Goal: Task Accomplishment & Management: Use online tool/utility

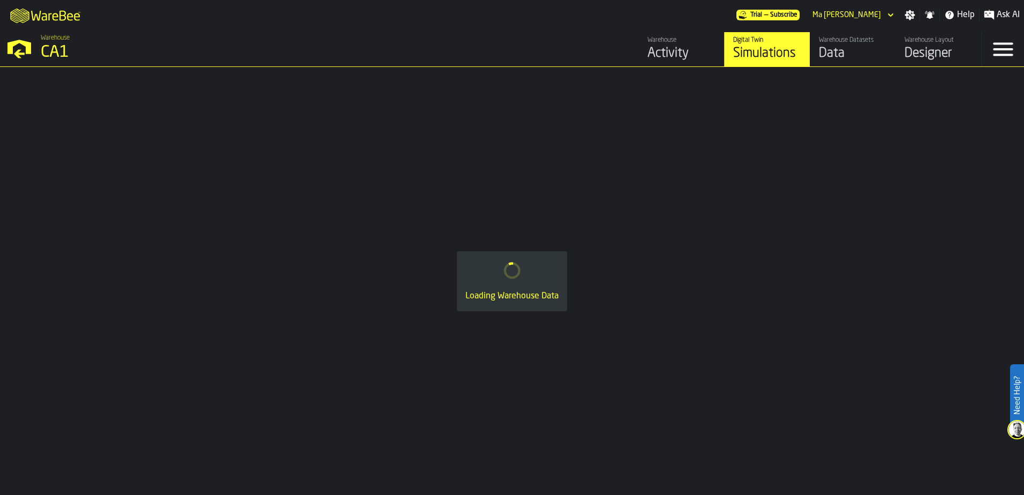
click at [751, 48] on div "Simulations" at bounding box center [767, 53] width 68 height 17
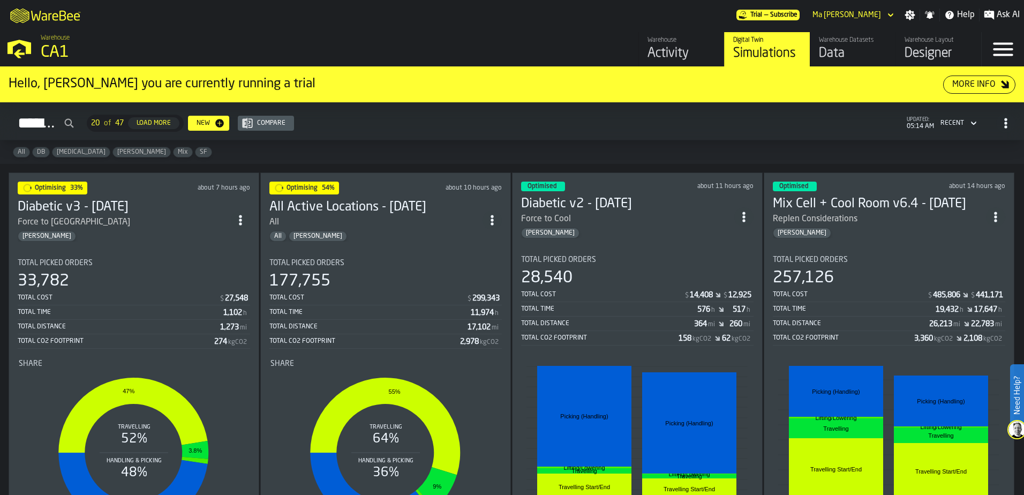
click at [585, 266] on div "Total Picked Orders 28,540 Total Cost $ 14,408 $ 12,925 Total Time 576 h 517 h …" at bounding box center [637, 300] width 232 height 90
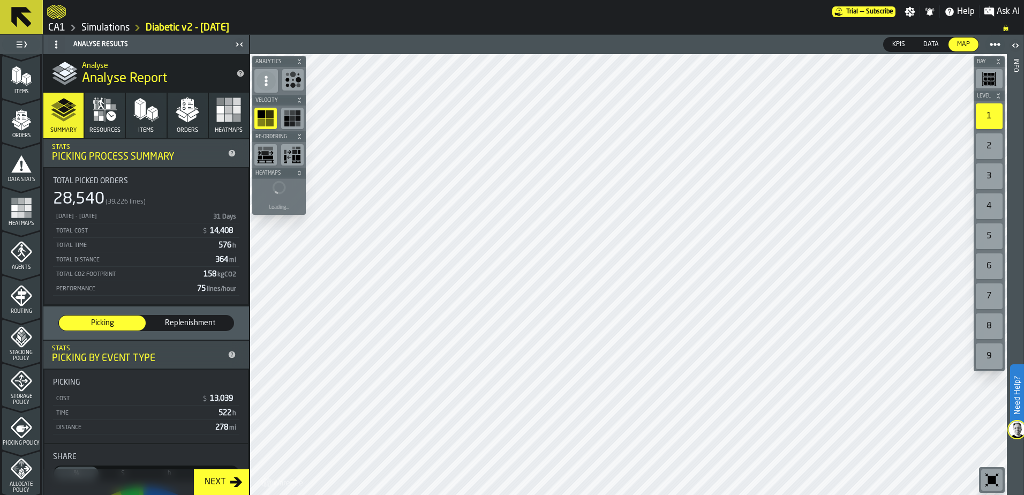
scroll to position [351, 0]
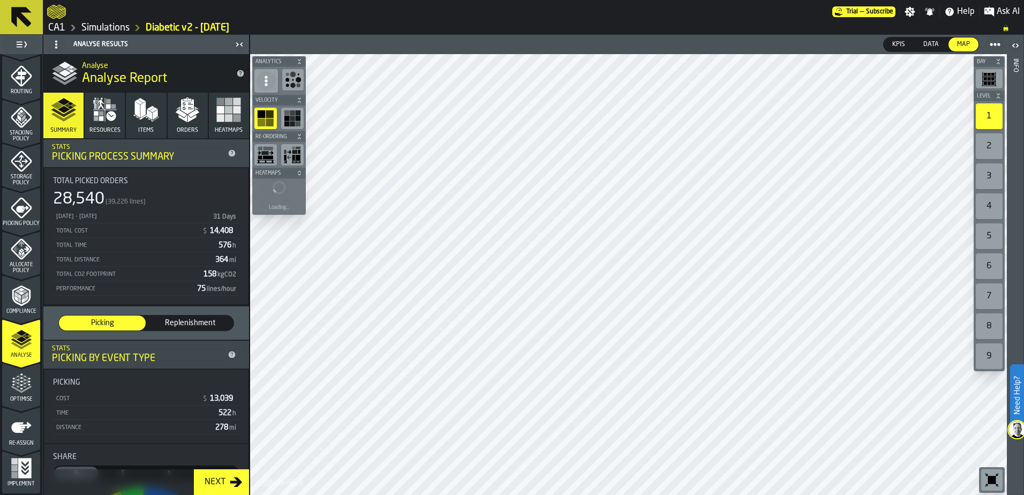
click at [13, 380] on icon "menu Optimise" at bounding box center [17, 380] width 8 height 12
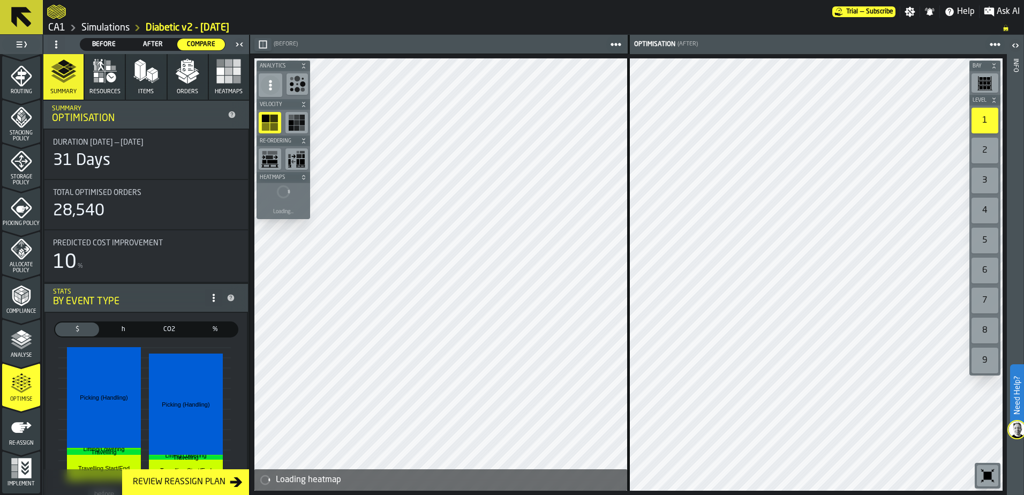
click at [105, 39] on div "Before" at bounding box center [104, 45] width 48 height 12
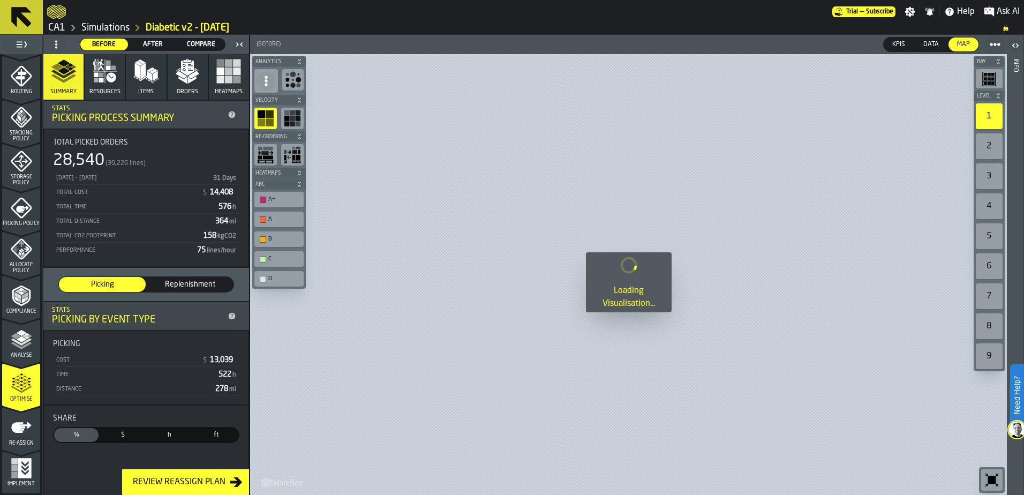
click at [143, 68] on polygon "button" at bounding box center [142, 71] width 5 height 16
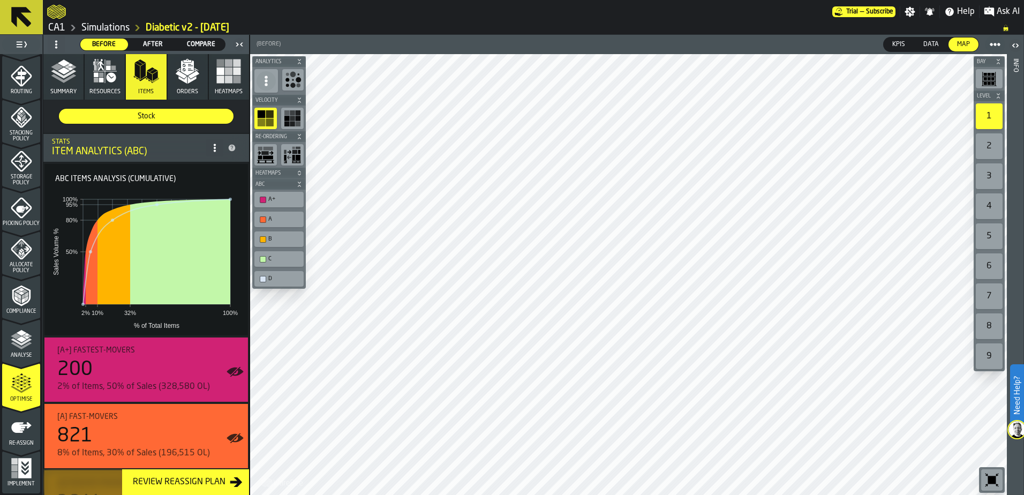
click at [24, 382] on icon "menu Optimise" at bounding box center [21, 383] width 21 height 21
click at [18, 434] on icon "menu Re-assign" at bounding box center [21, 427] width 21 height 21
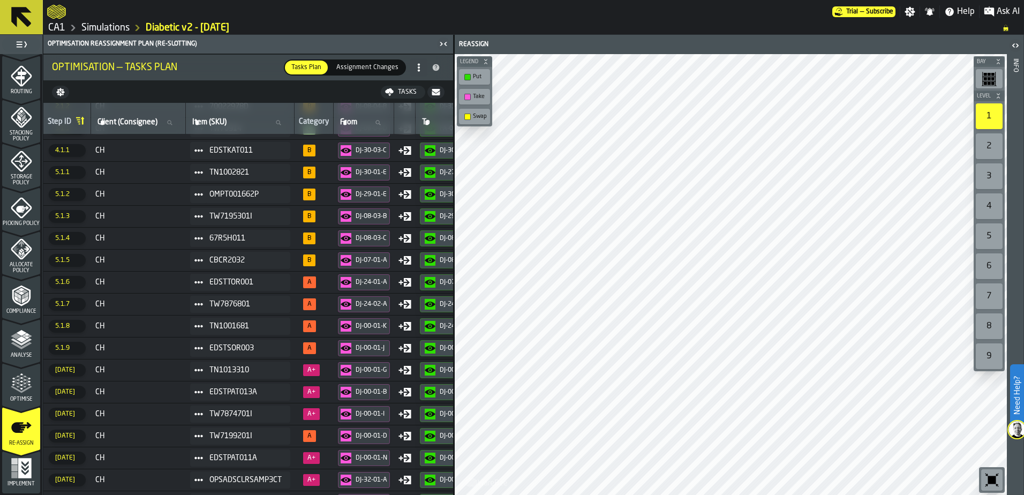
scroll to position [0, 0]
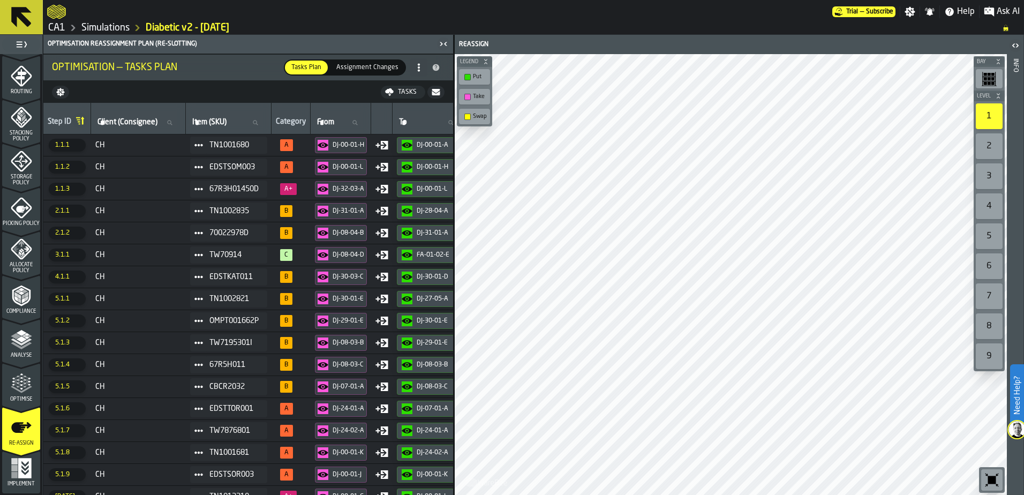
click at [23, 395] on div "Optimise" at bounding box center [21, 387] width 38 height 29
click at [19, 351] on div "Analyse" at bounding box center [21, 343] width 38 height 29
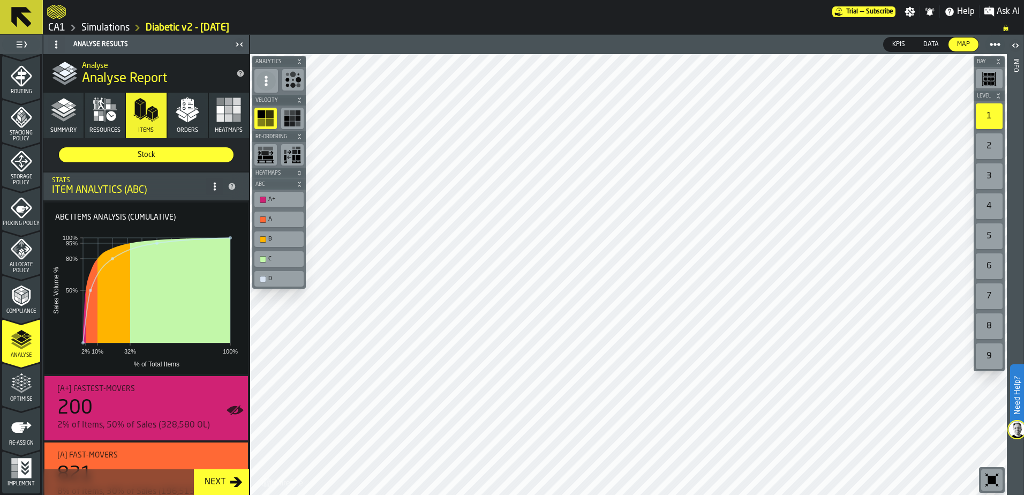
click at [147, 109] on polygon "button" at bounding box center [151, 108] width 8 height 5
click at [92, 115] on icon "button" at bounding box center [105, 110] width 26 height 26
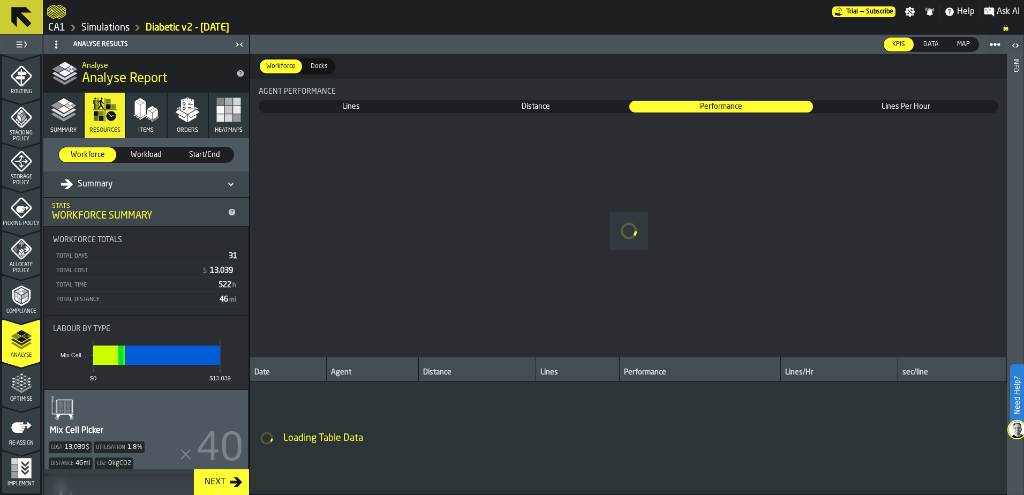
click at [65, 123] on button "Summary" at bounding box center [63, 116] width 40 height 46
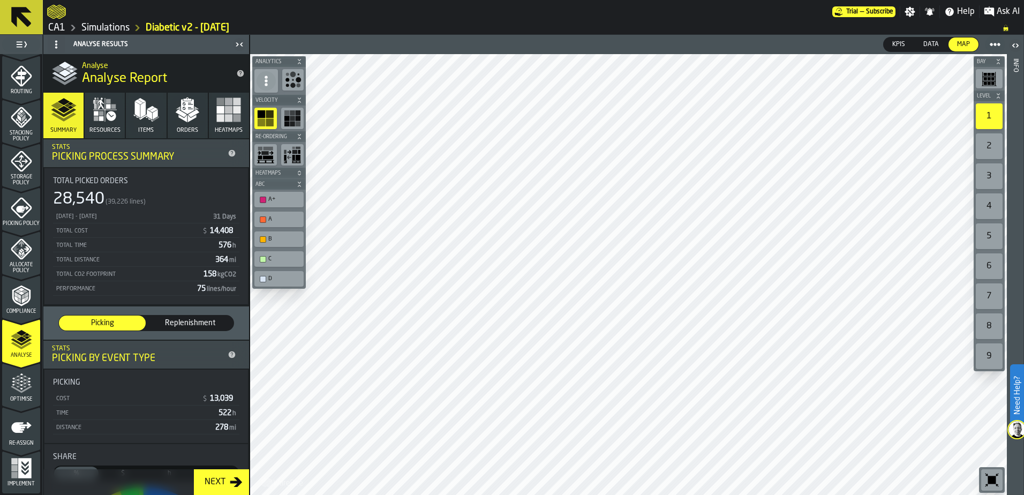
click at [267, 83] on icon at bounding box center [266, 81] width 11 height 11
click at [26, 255] on icon "menu Allocate Policy" at bounding box center [21, 248] width 21 height 21
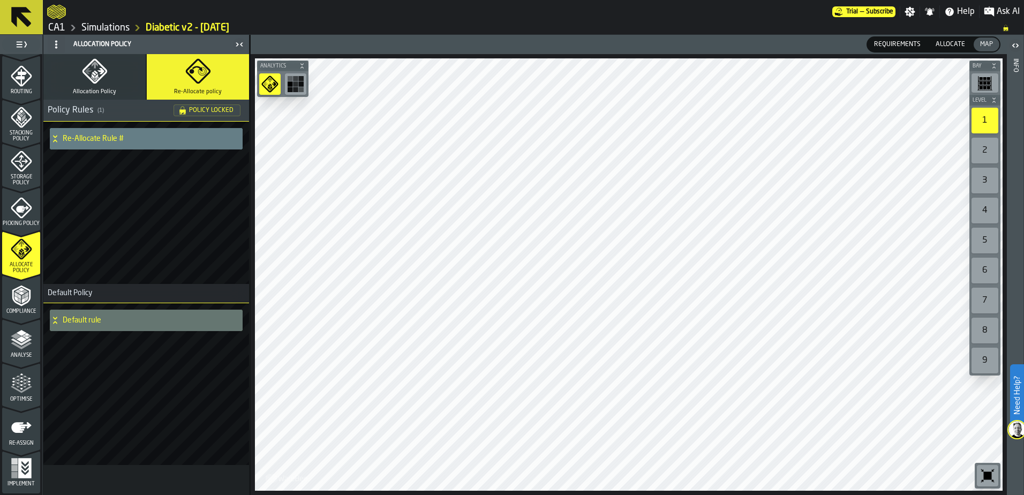
click at [125, 131] on div "Re-Allocate Rule #" at bounding box center [142, 138] width 184 height 21
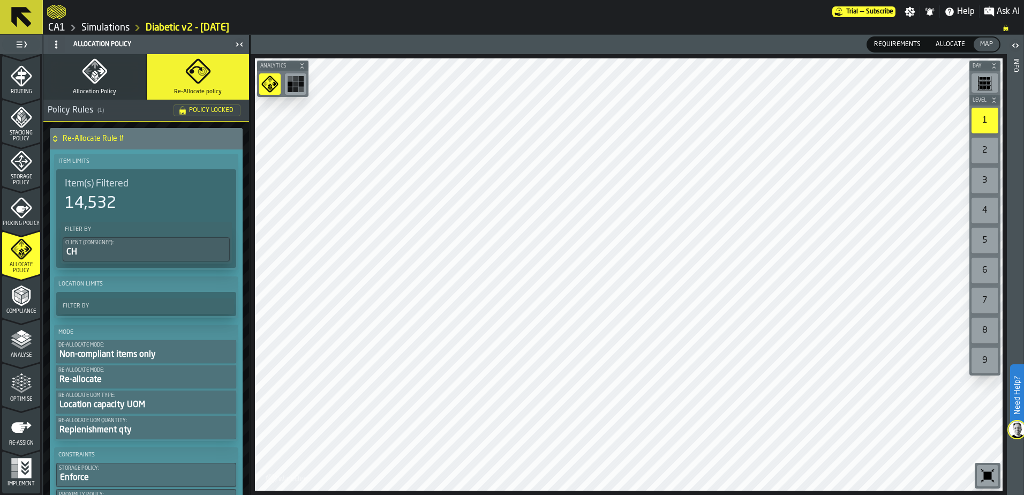
click at [127, 80] on button "Allocation Policy" at bounding box center [94, 77] width 102 height 46
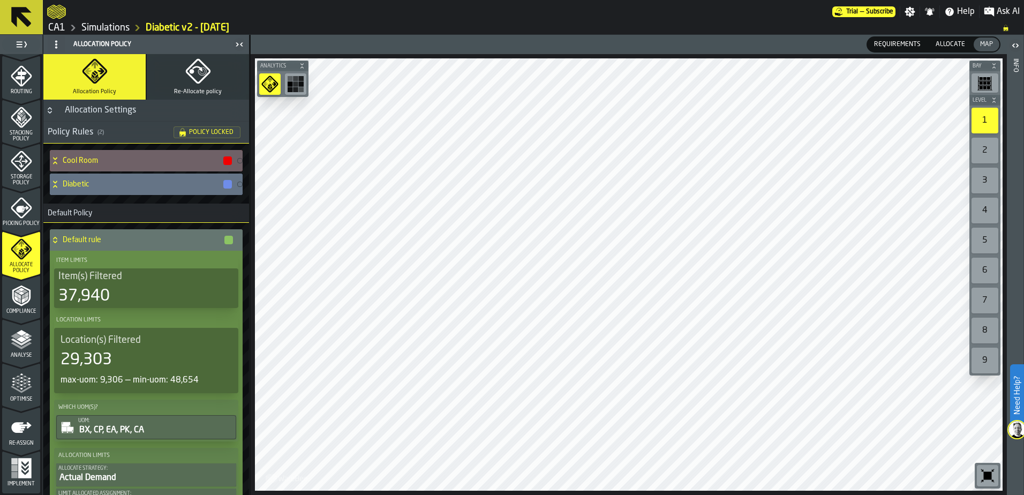
click at [154, 186] on h4 "Diabetic" at bounding box center [143, 184] width 160 height 9
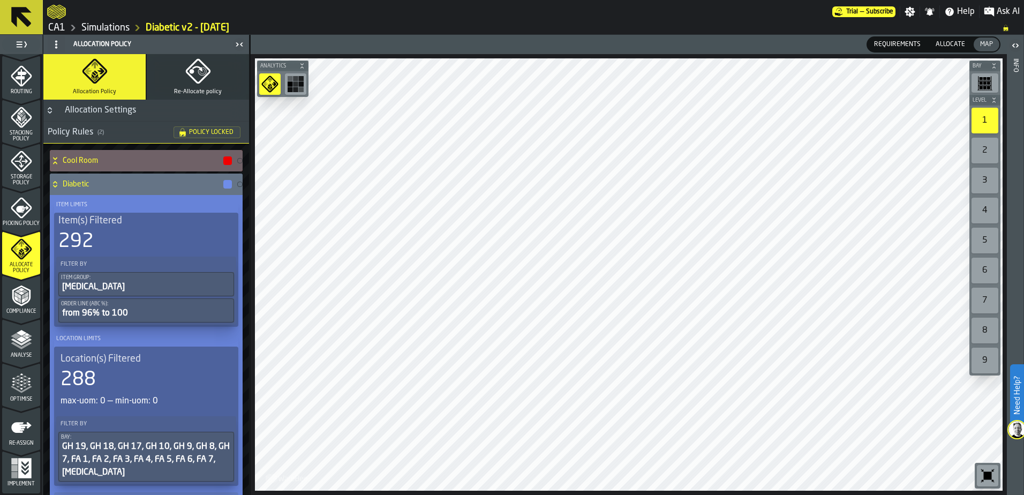
click at [138, 262] on label "Filter By" at bounding box center [146, 264] width 176 height 11
click at [154, 231] on div "292" at bounding box center [146, 241] width 176 height 21
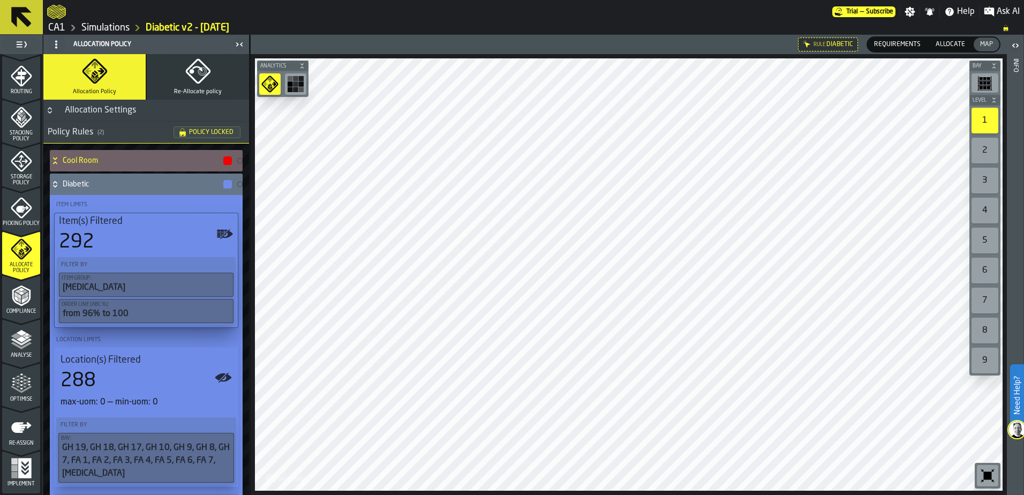
click at [154, 231] on div "Item(s) Filtered 292" at bounding box center [146, 233] width 175 height 37
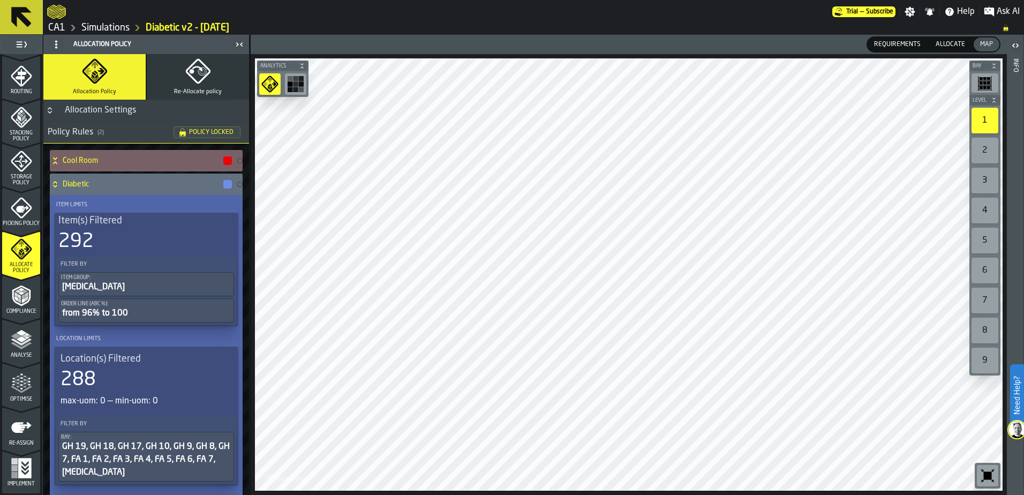
click at [144, 163] on h4 "Cool Room" at bounding box center [143, 160] width 160 height 9
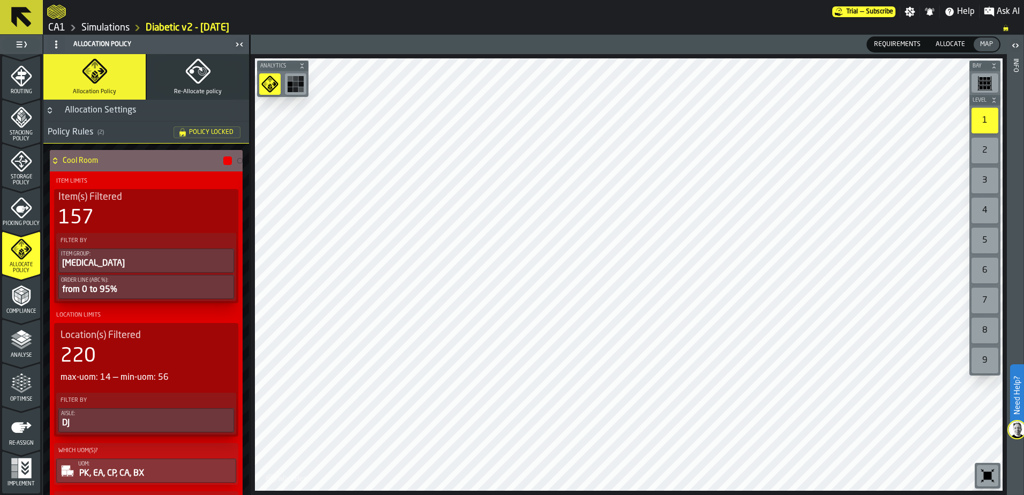
click at [135, 216] on div "157" at bounding box center [146, 217] width 176 height 21
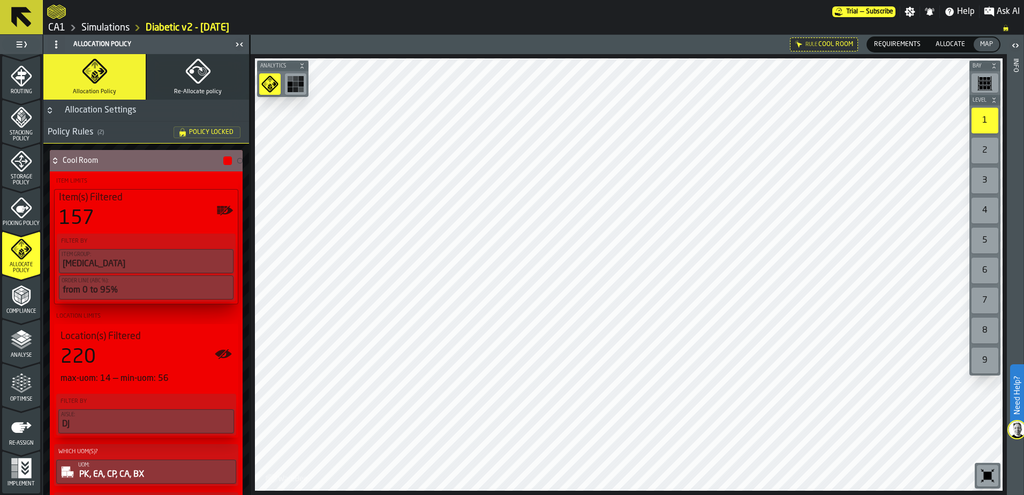
click at [145, 204] on div "Item(s) Filtered 157" at bounding box center [146, 210] width 175 height 37
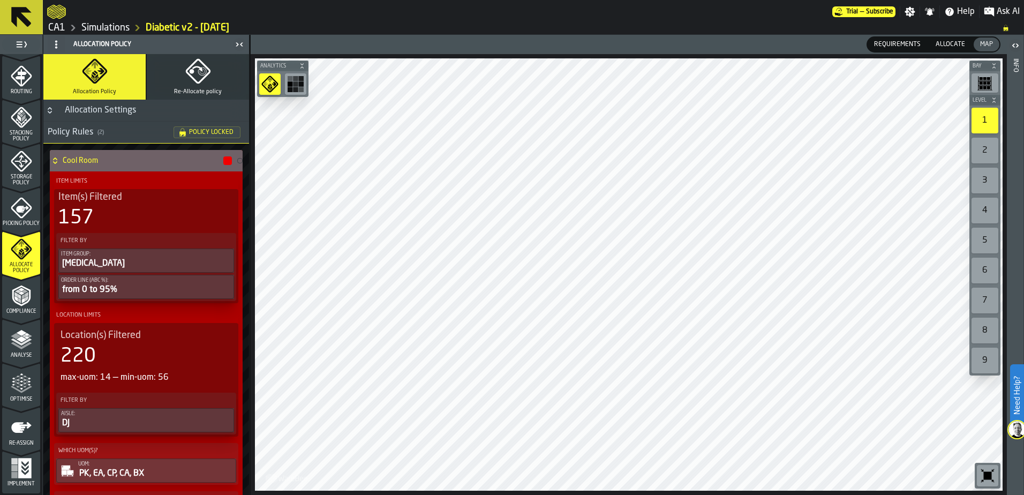
click at [21, 224] on span "Picking Policy" at bounding box center [21, 224] width 38 height 6
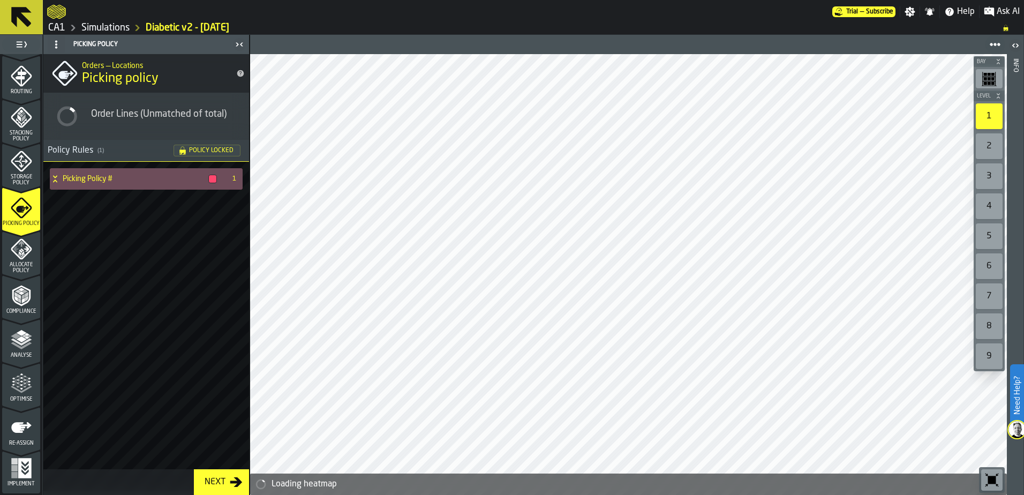
click at [20, 166] on icon "menu Storage Policy" at bounding box center [20, 160] width 13 height 13
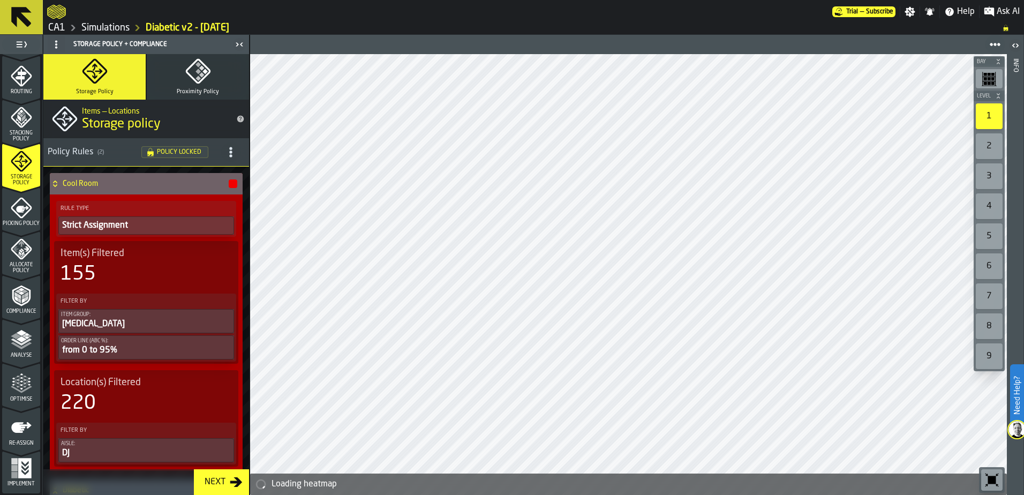
click at [21, 135] on span "Stacking Policy" at bounding box center [21, 136] width 38 height 12
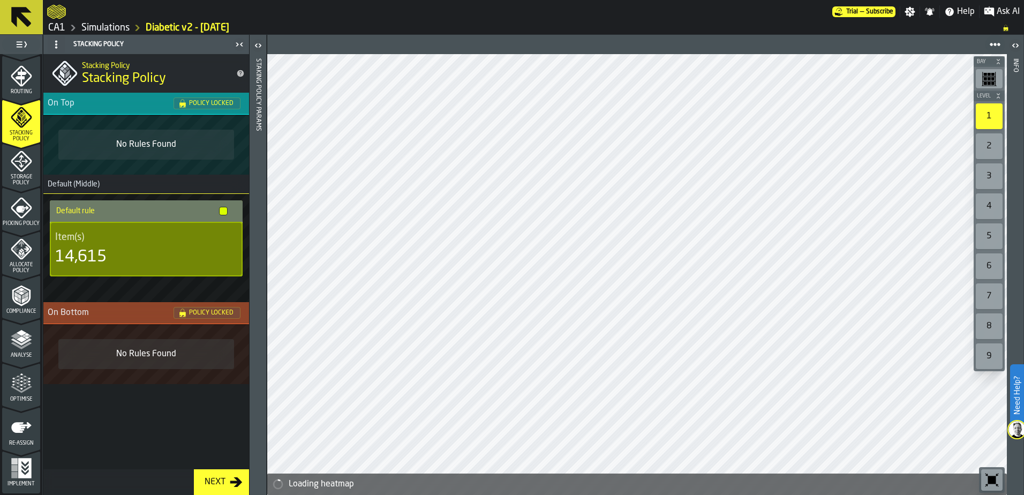
click at [16, 123] on icon "menu Stacking Policy" at bounding box center [21, 117] width 21 height 21
click at [29, 79] on icon "menu Routing" at bounding box center [21, 75] width 21 height 21
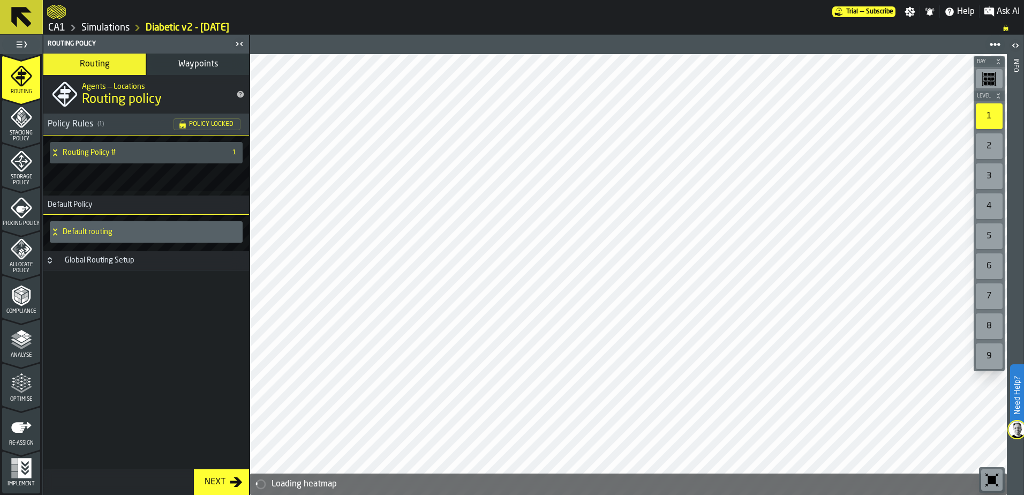
click at [17, 114] on polyline "menu Stacking Policy" at bounding box center [19, 113] width 4 height 4
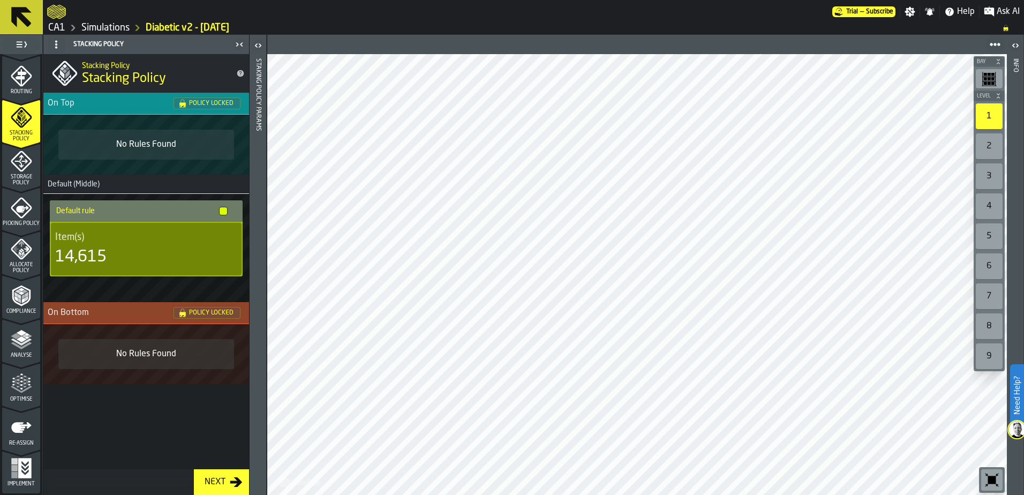
click at [99, 28] on link "Simulations" at bounding box center [105, 28] width 48 height 12
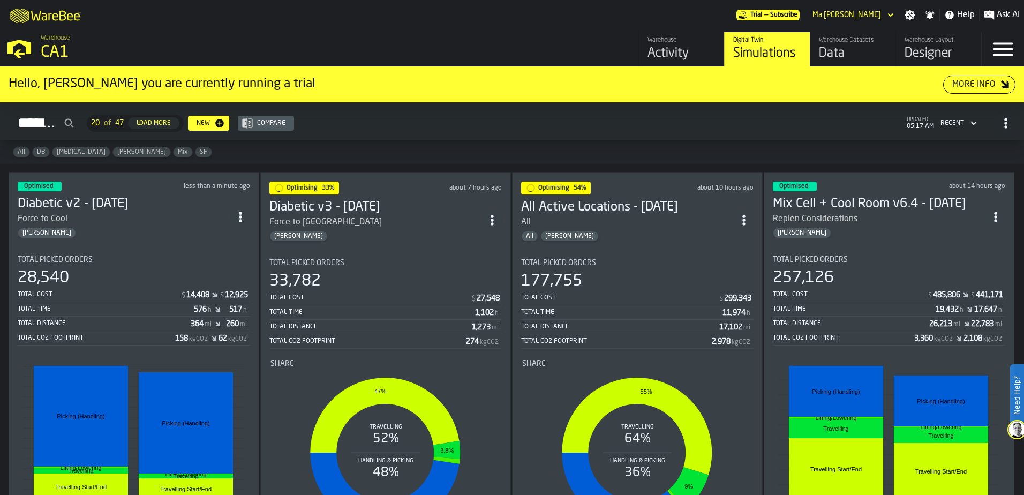
drag, startPoint x: 770, startPoint y: 53, endPoint x: 702, endPoint y: 50, distance: 68.1
click at [770, 53] on div "Simulations" at bounding box center [767, 53] width 68 height 17
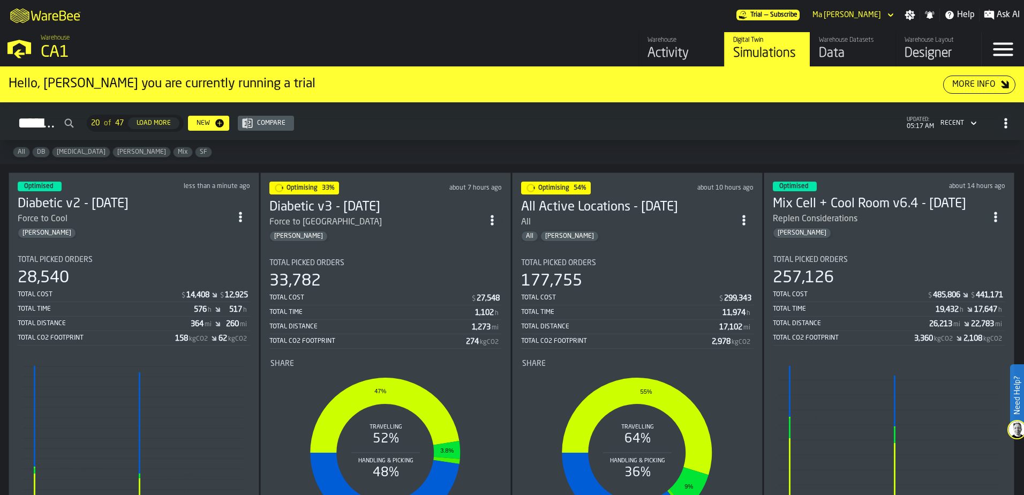
click at [702, 50] on div "Activity" at bounding box center [681, 53] width 68 height 17
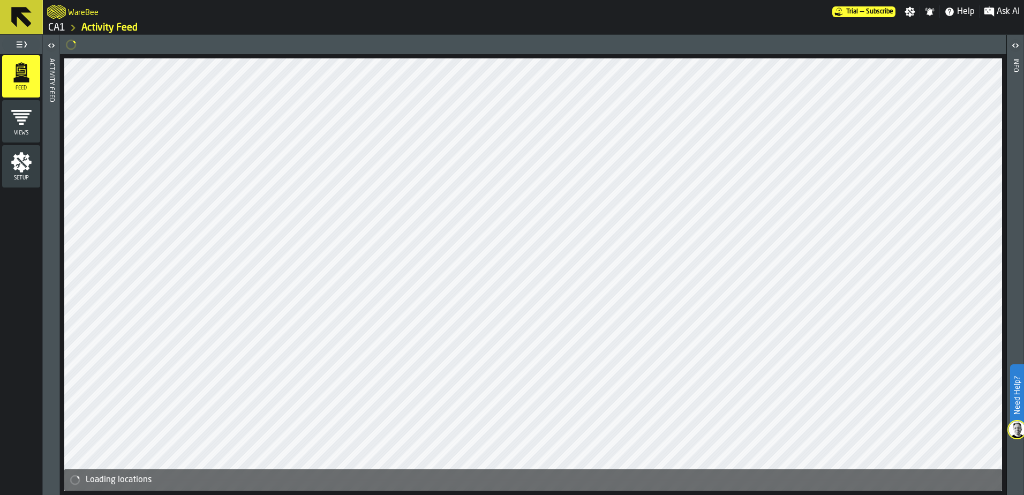
click at [57, 29] on link "CA1" at bounding box center [56, 28] width 17 height 12
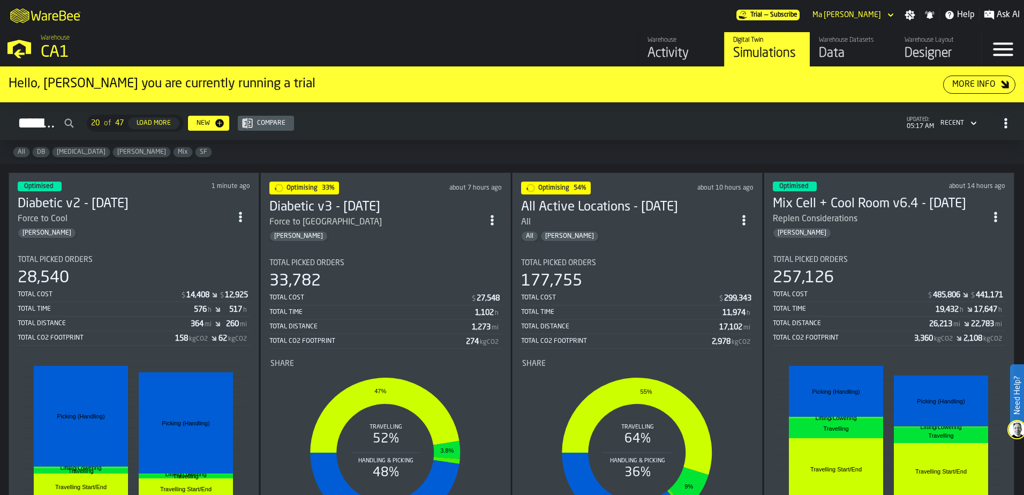
click at [142, 231] on div "[PERSON_NAME]" at bounding box center [124, 233] width 213 height 11
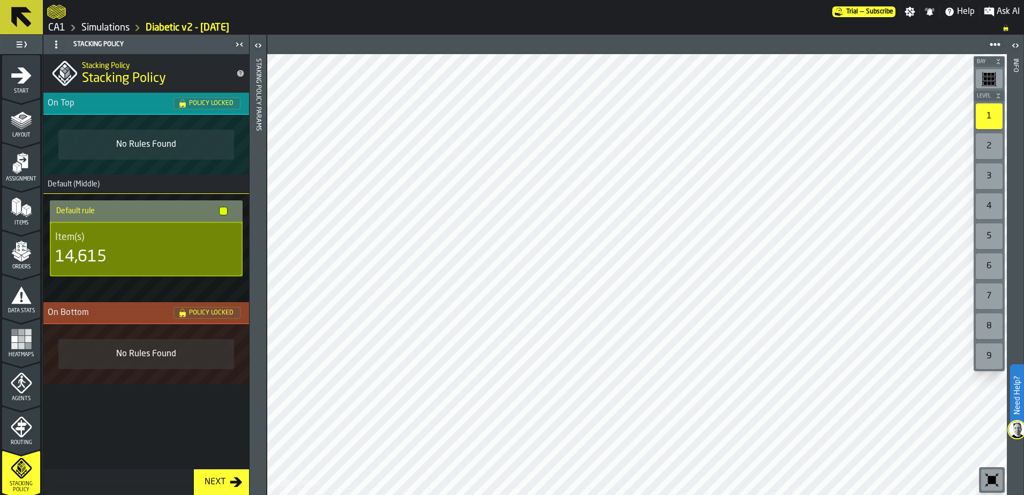
click at [21, 329] on icon "menu Heatmaps" at bounding box center [21, 338] width 21 height 21
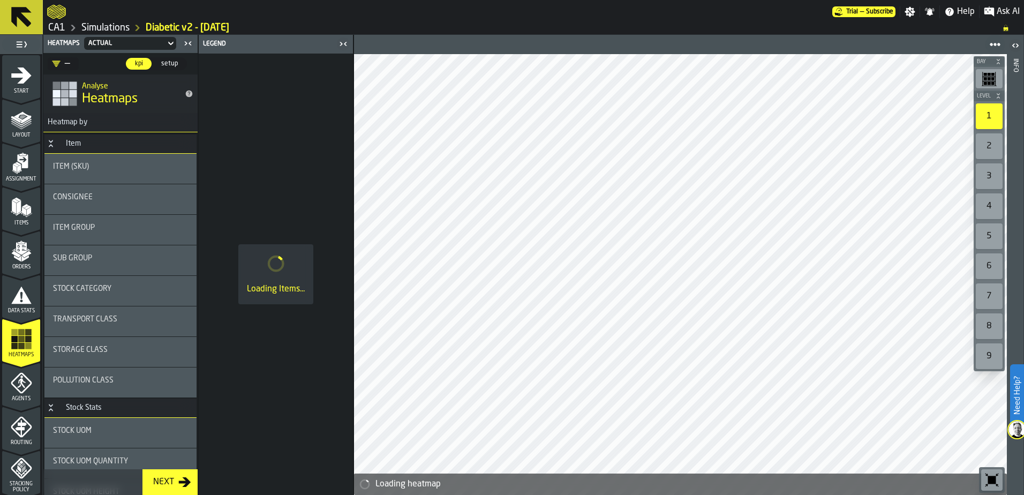
click at [105, 225] on div "Item Group" at bounding box center [120, 227] width 135 height 9
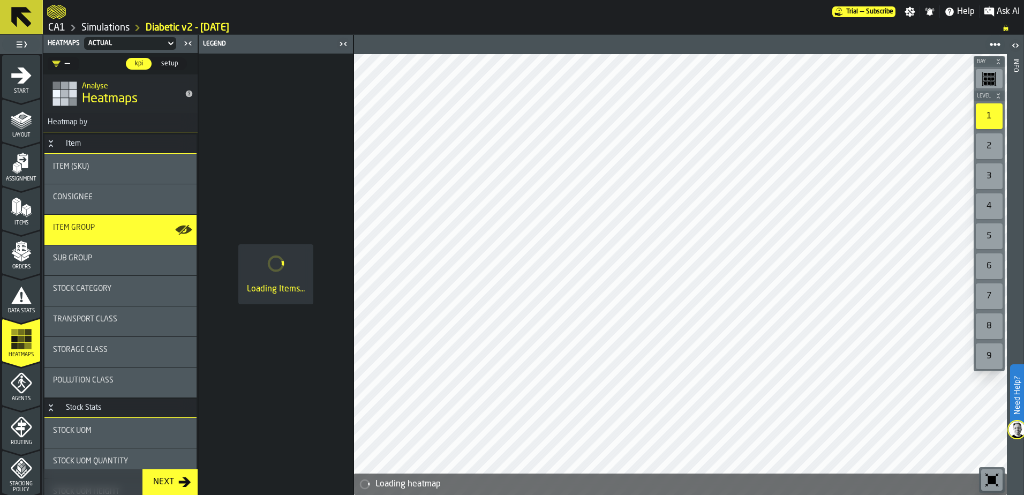
click at [113, 225] on div "Item Group" at bounding box center [120, 227] width 135 height 9
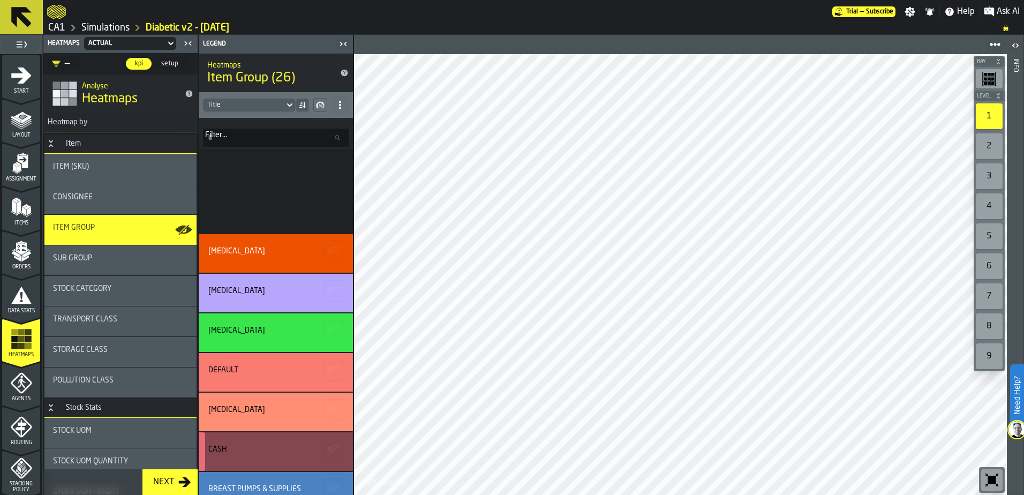
scroll to position [665, 0]
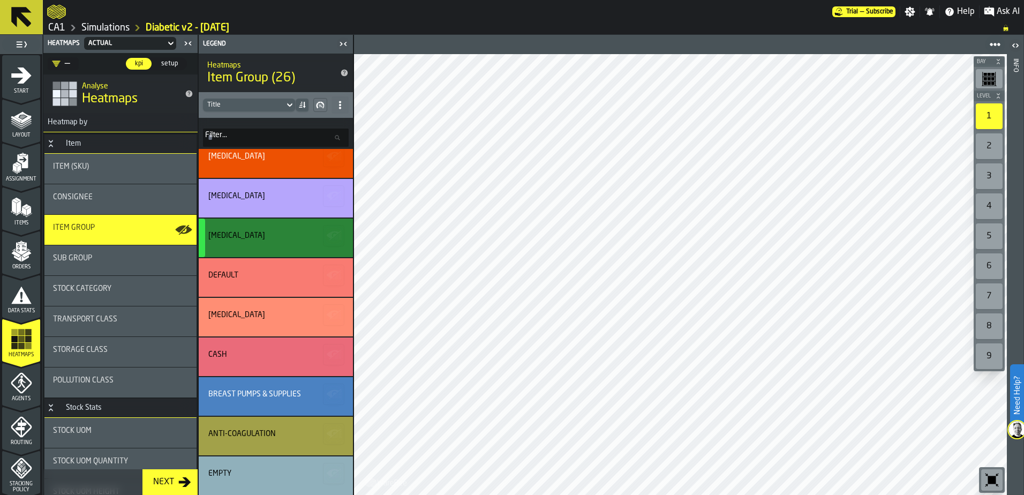
click at [269, 240] on div "[MEDICAL_DATA]" at bounding box center [274, 237] width 132 height 13
click at [269, 241] on div "[MEDICAL_DATA]" at bounding box center [274, 237] width 132 height 13
click at [289, 101] on icon at bounding box center [289, 105] width 11 height 13
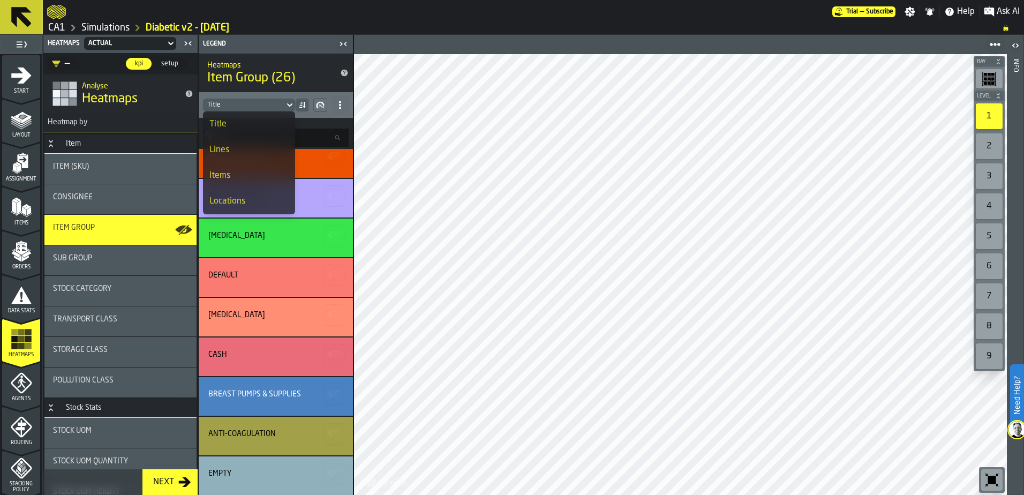
click at [289, 101] on icon at bounding box center [289, 105] width 11 height 13
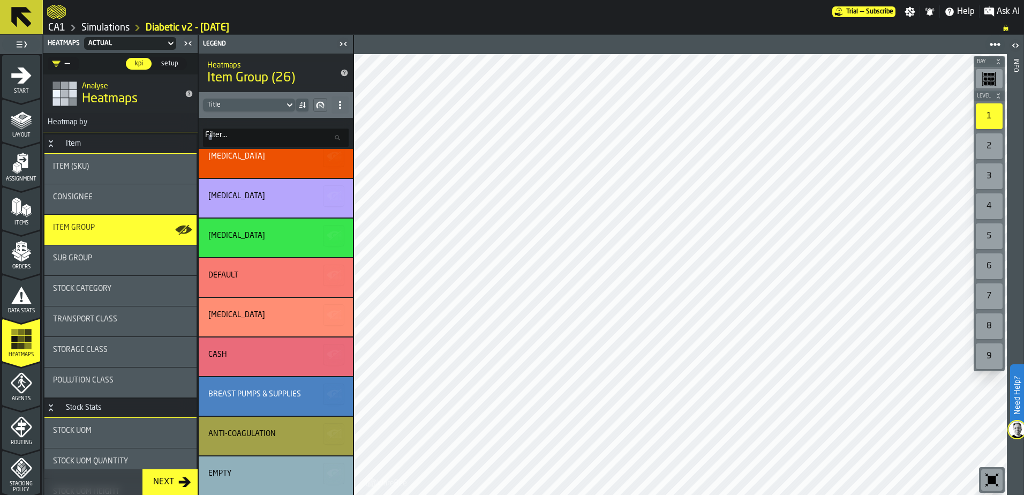
click at [348, 100] on span at bounding box center [339, 104] width 17 height 17
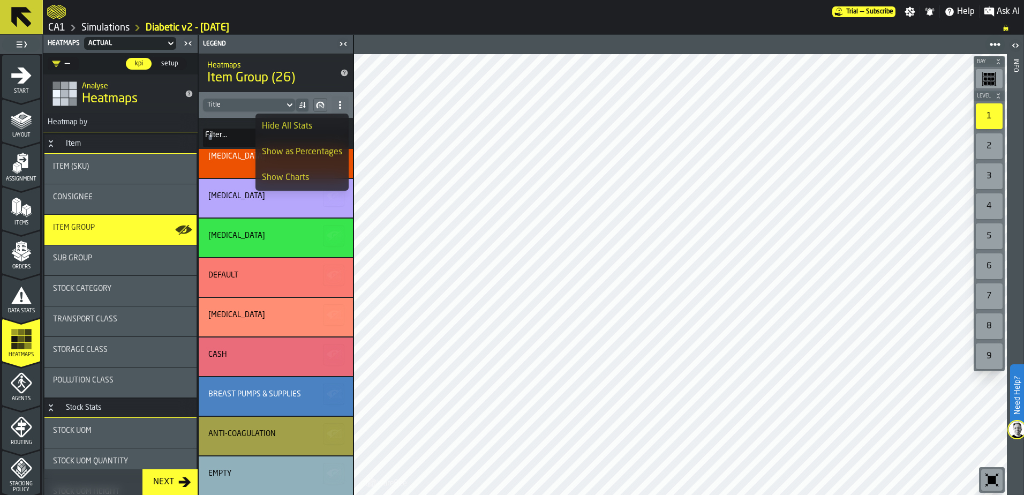
click at [348, 100] on span at bounding box center [339, 104] width 17 height 17
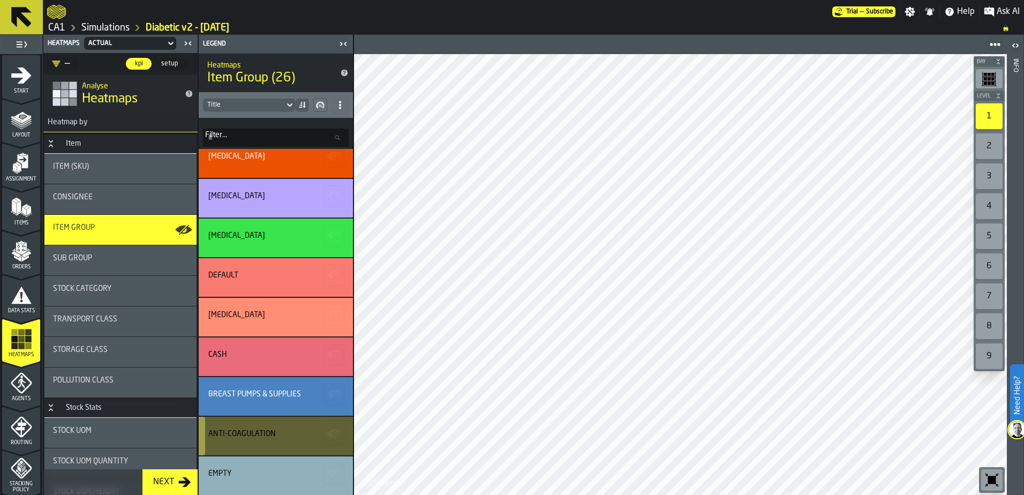
click at [331, 431] on icon "button-" at bounding box center [334, 433] width 17 height 17
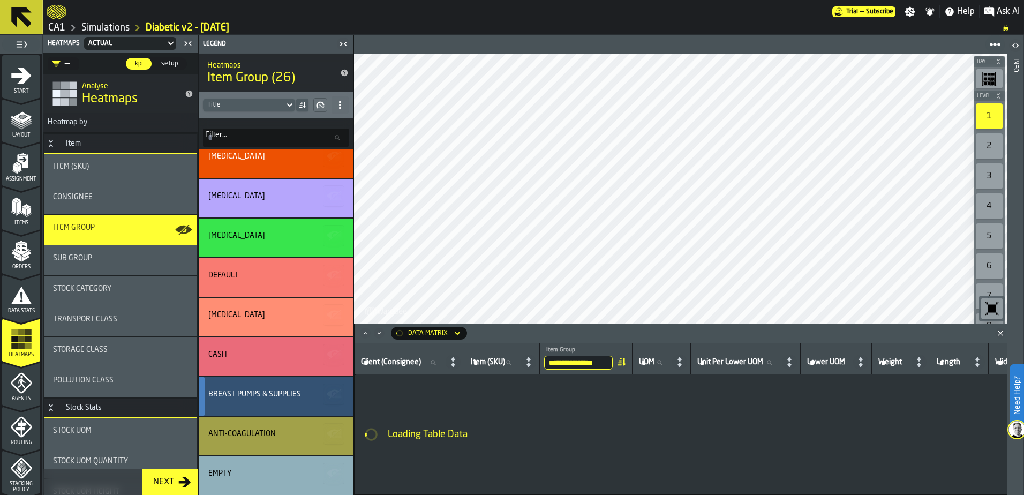
click at [296, 390] on div "Breast Pumps & Supplies" at bounding box center [254, 394] width 93 height 9
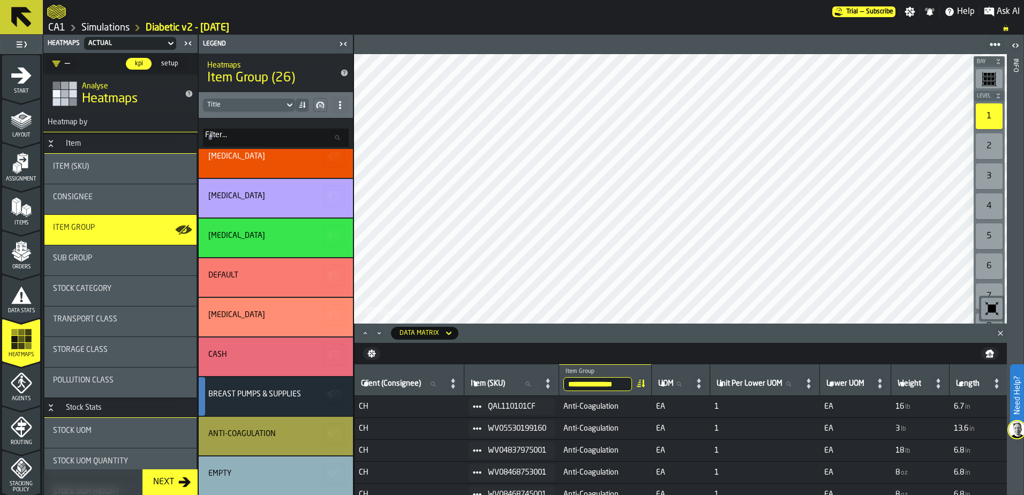
click at [87, 267] on div "Sub Group" at bounding box center [120, 260] width 152 height 30
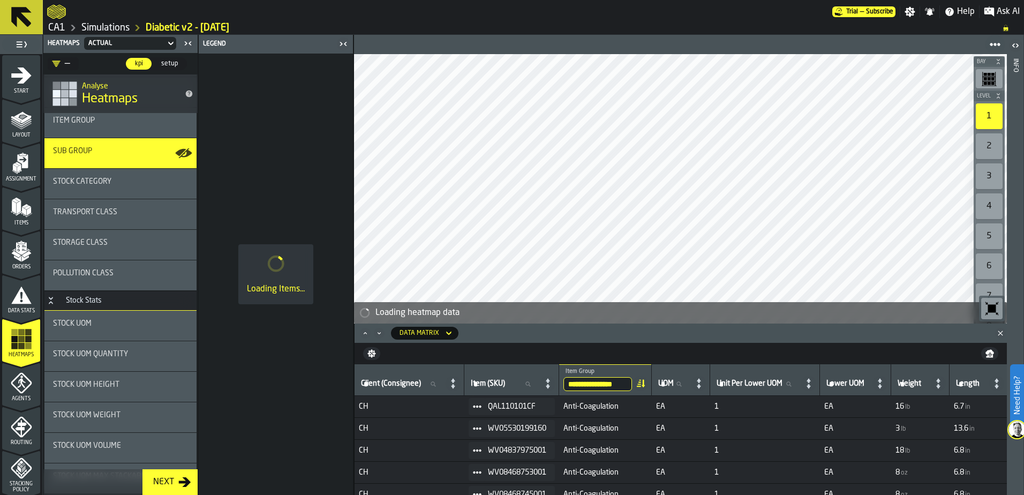
scroll to position [0, 0]
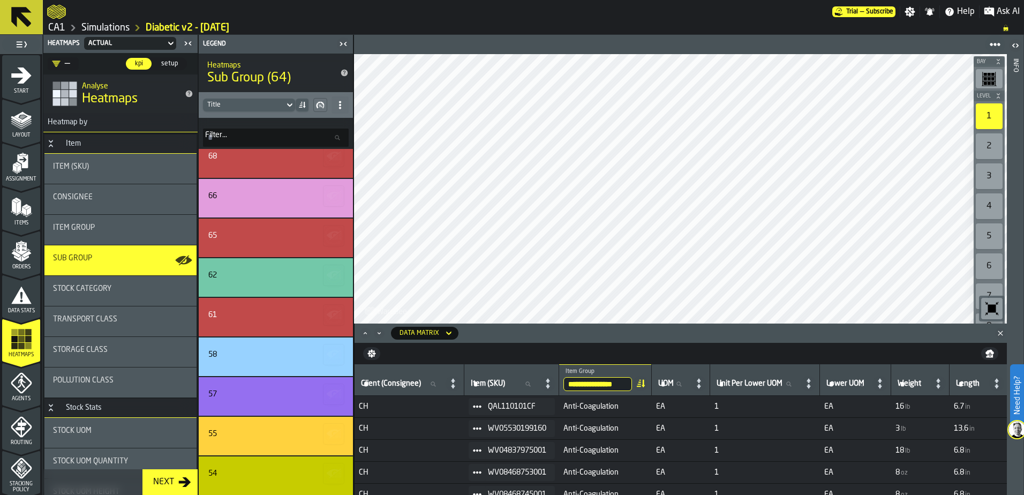
click at [25, 339] on rect "menu Heatmaps" at bounding box center [28, 339] width 6 height 6
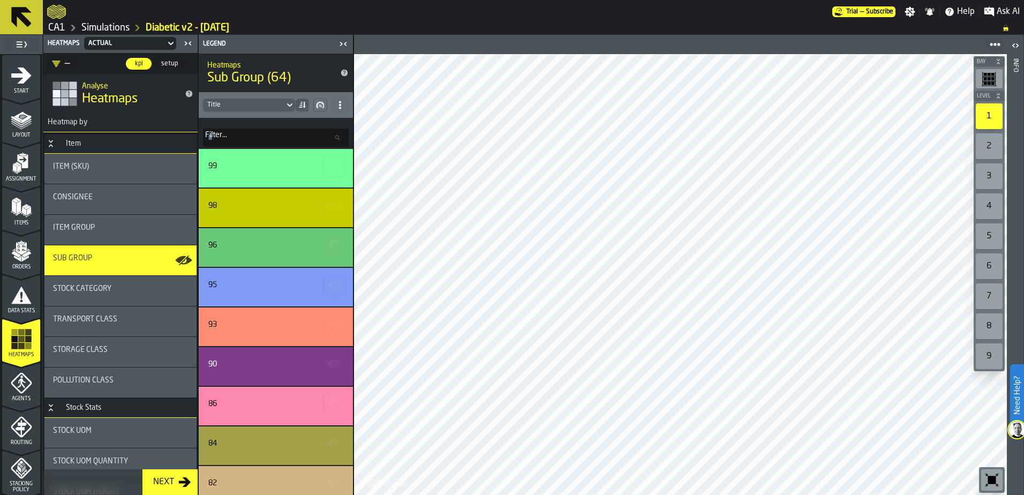
click at [116, 262] on div "Sub Group" at bounding box center [120, 258] width 135 height 9
click at [121, 224] on div "Item Group" at bounding box center [120, 227] width 135 height 9
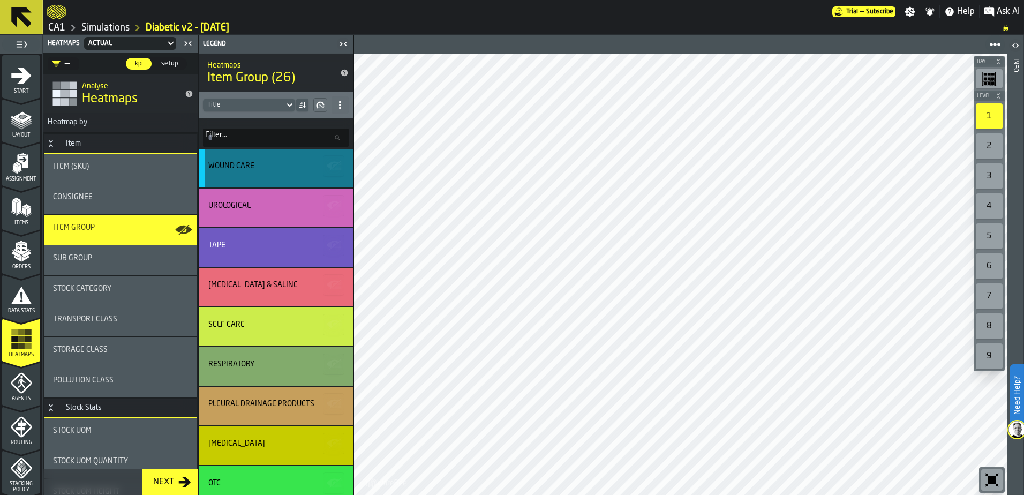
click at [247, 165] on div "Wound Care" at bounding box center [231, 166] width 46 height 9
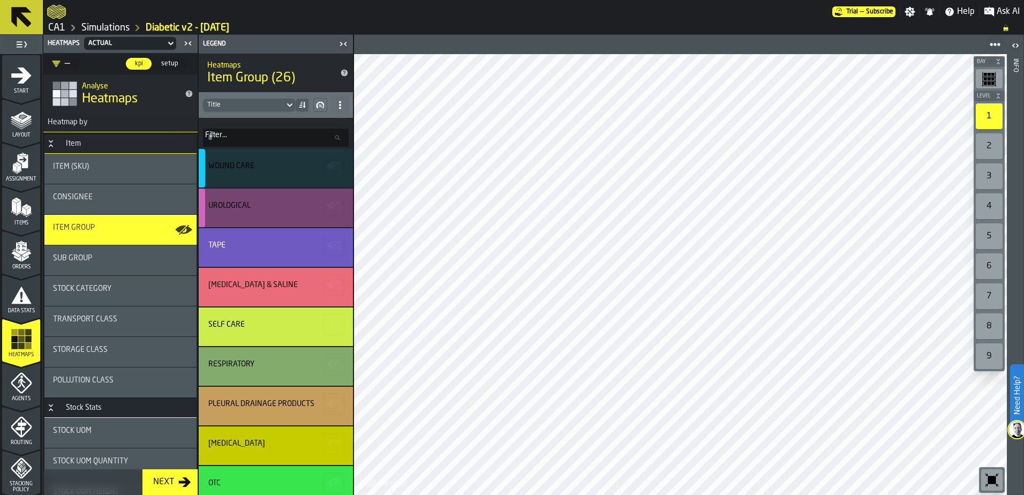
click at [247, 216] on div "Urological" at bounding box center [276, 207] width 154 height 39
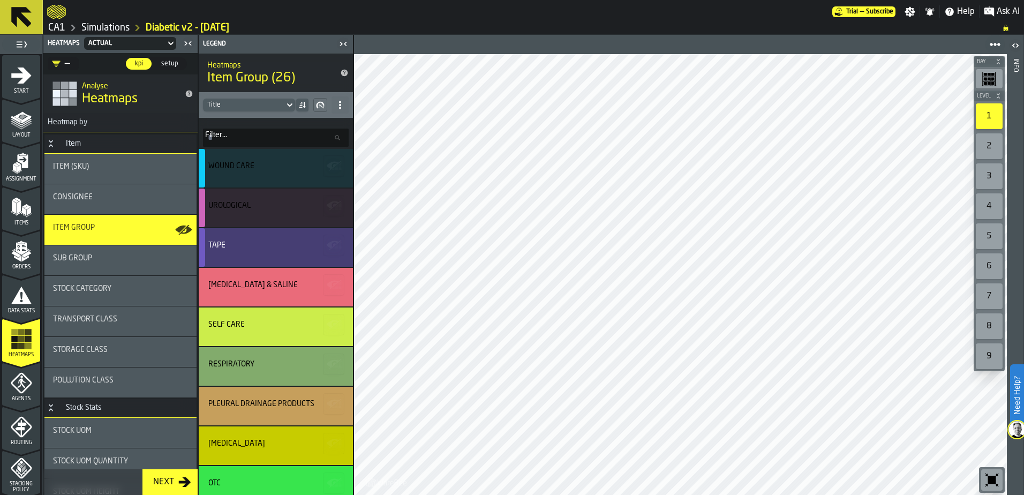
click at [236, 253] on div "Tape" at bounding box center [274, 247] width 132 height 13
click at [244, 289] on div "[MEDICAL_DATA] & Saline" at bounding box center [252, 285] width 89 height 9
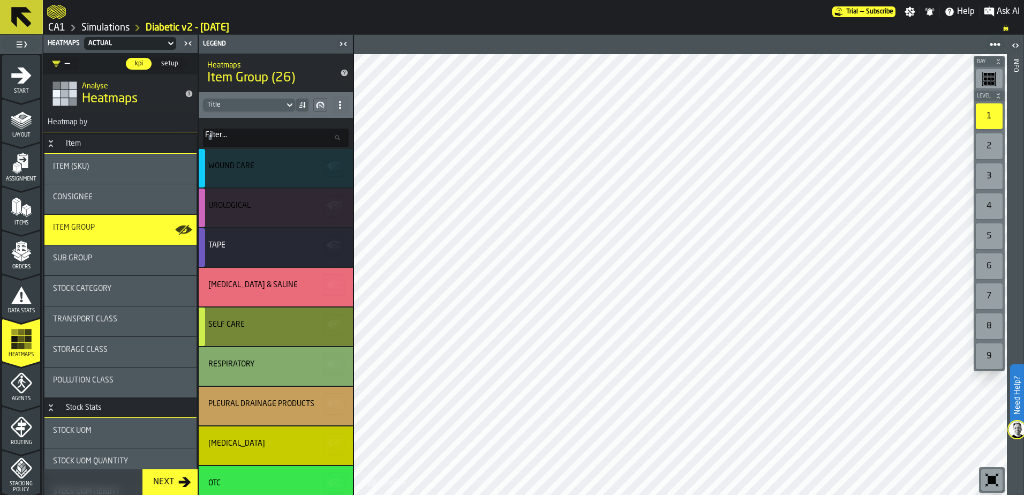
click at [239, 320] on div "Self Care" at bounding box center [226, 324] width 36 height 9
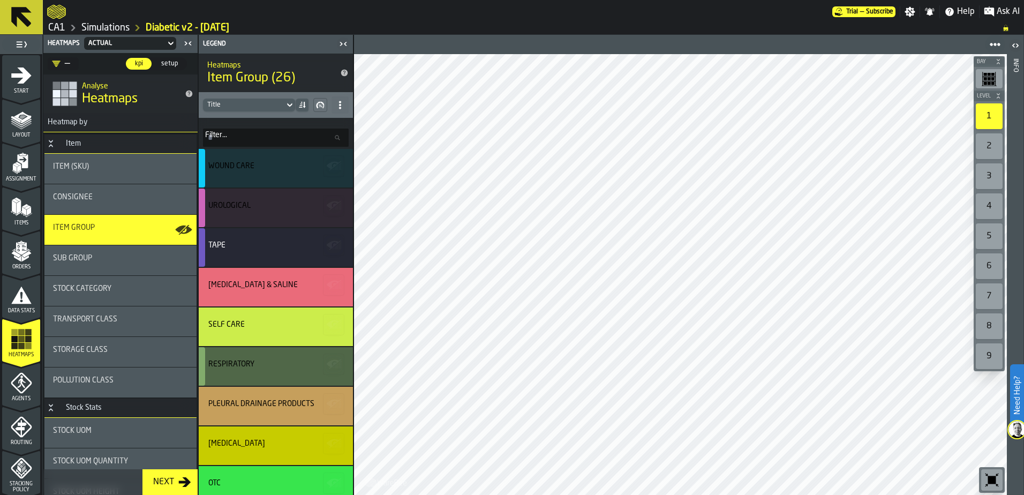
click at [227, 363] on div "Respiratory" at bounding box center [231, 364] width 46 height 9
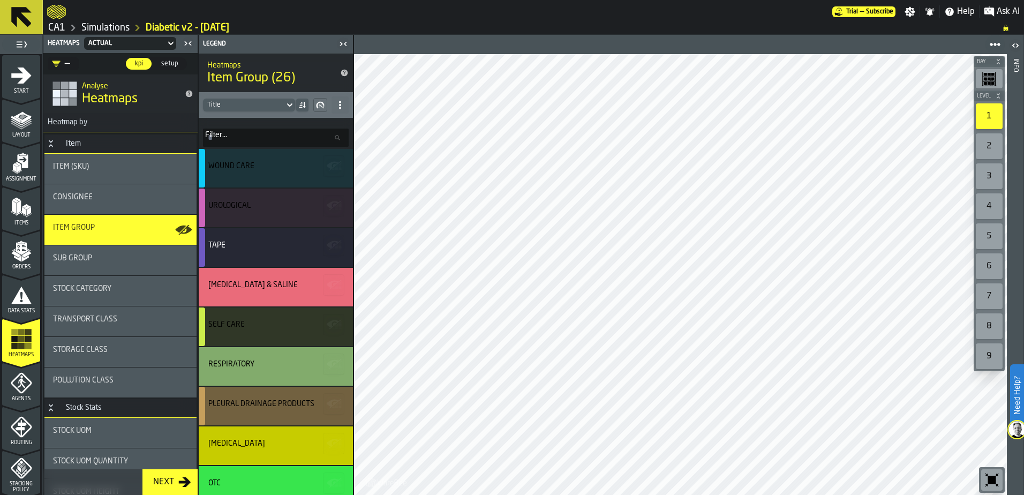
click at [223, 399] on div "Pleural Drainage Products" at bounding box center [261, 403] width 106 height 9
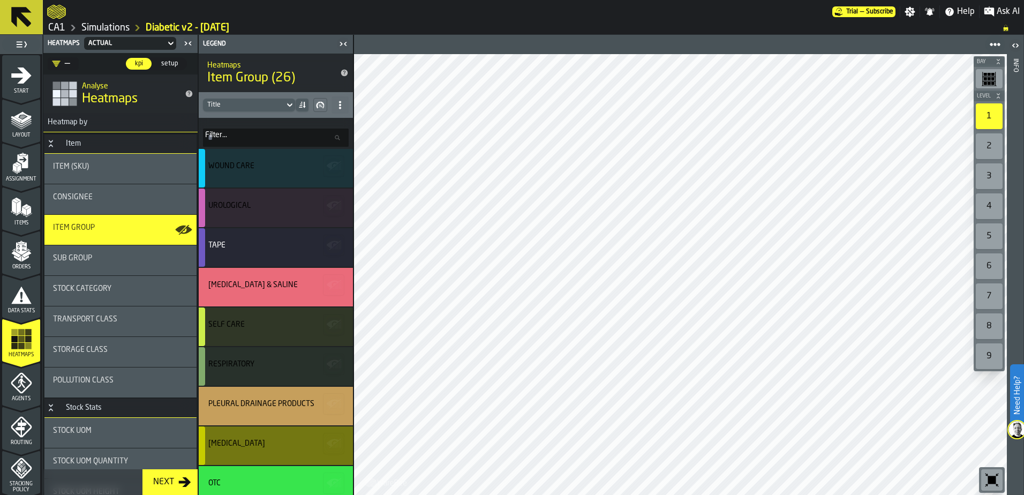
click at [227, 459] on div "[MEDICAL_DATA]" at bounding box center [276, 445] width 154 height 39
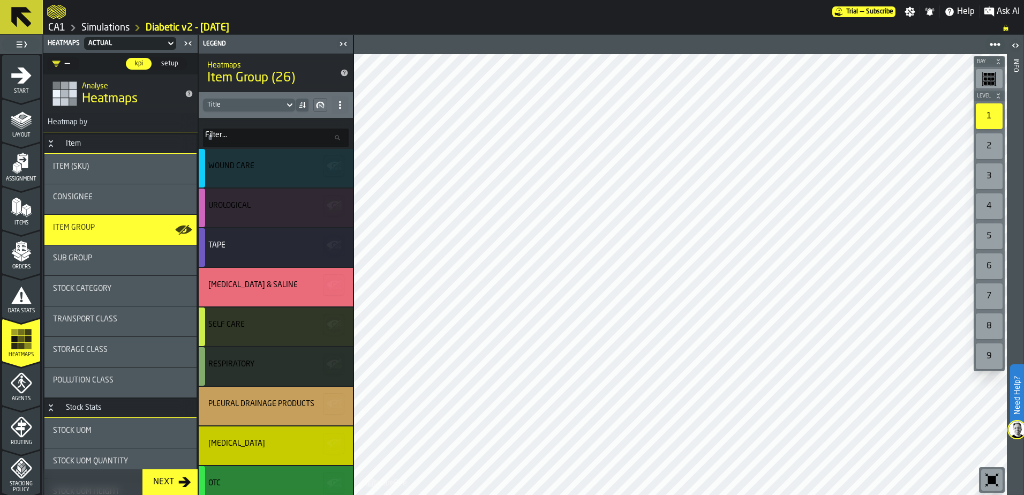
click at [231, 476] on div "OTC" at bounding box center [276, 485] width 154 height 39
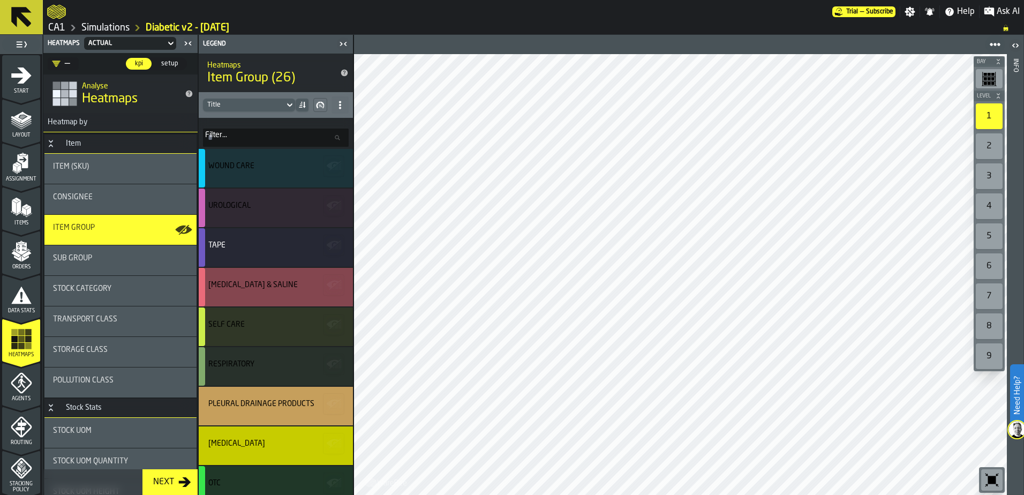
click at [246, 304] on div "[MEDICAL_DATA] & Saline" at bounding box center [276, 287] width 154 height 39
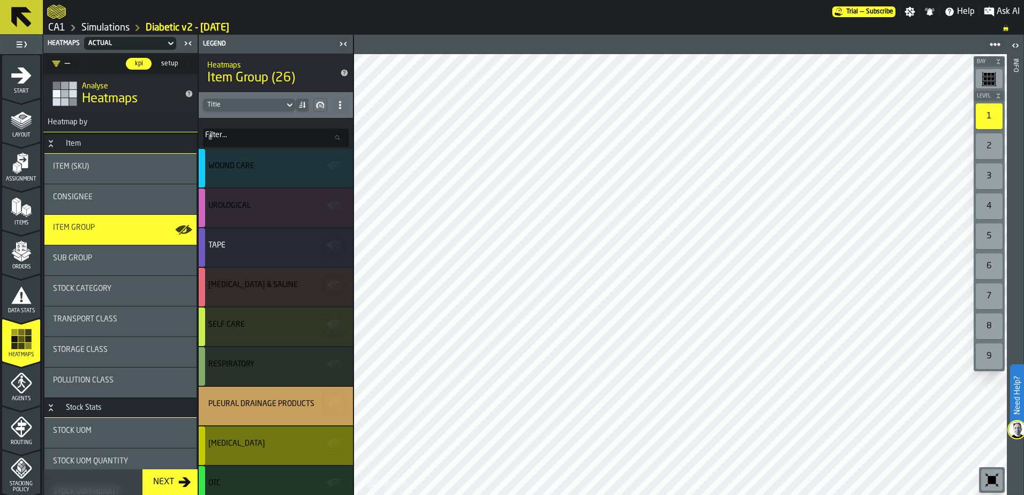
click at [277, 407] on div "Pleural Drainage Products" at bounding box center [261, 403] width 106 height 9
click at [269, 447] on div "[MEDICAL_DATA]" at bounding box center [274, 443] width 132 height 9
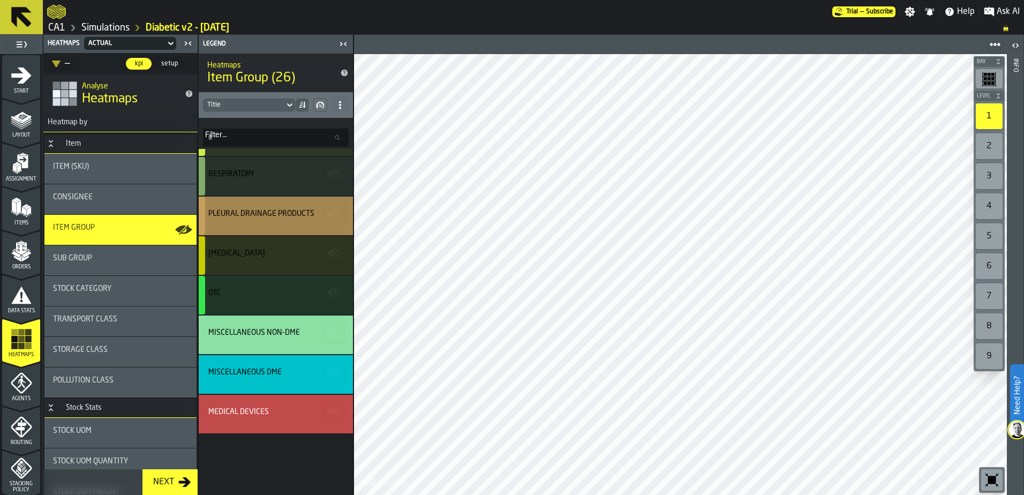
scroll to position [214, 0]
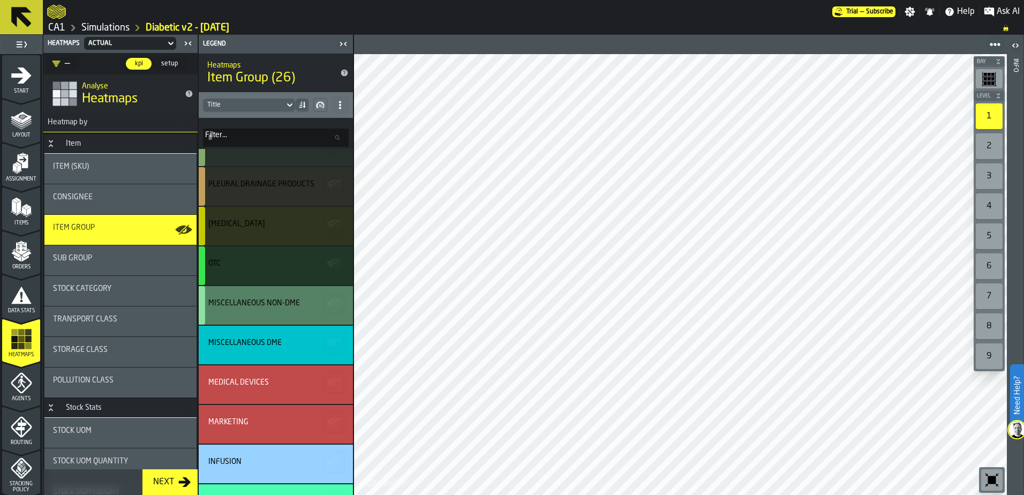
click at [289, 307] on div "Miscellaneous Non-DME" at bounding box center [254, 303] width 92 height 9
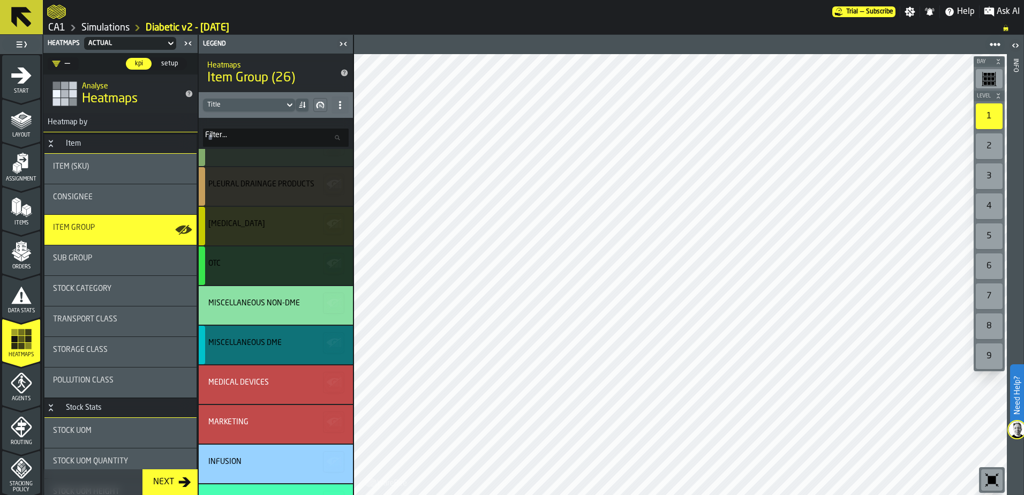
click at [268, 346] on div "Miscellaneous DME" at bounding box center [244, 342] width 73 height 9
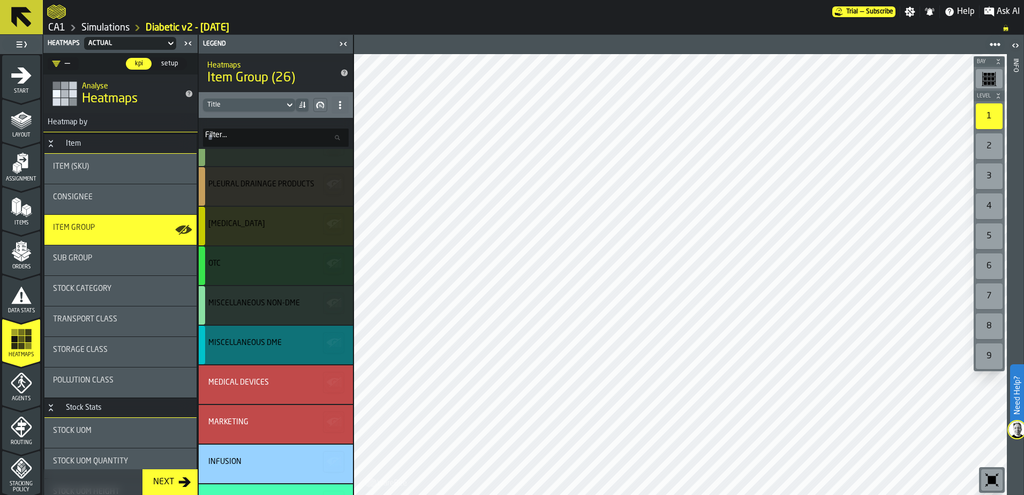
click at [258, 402] on div "Medical Devices" at bounding box center [276, 384] width 154 height 39
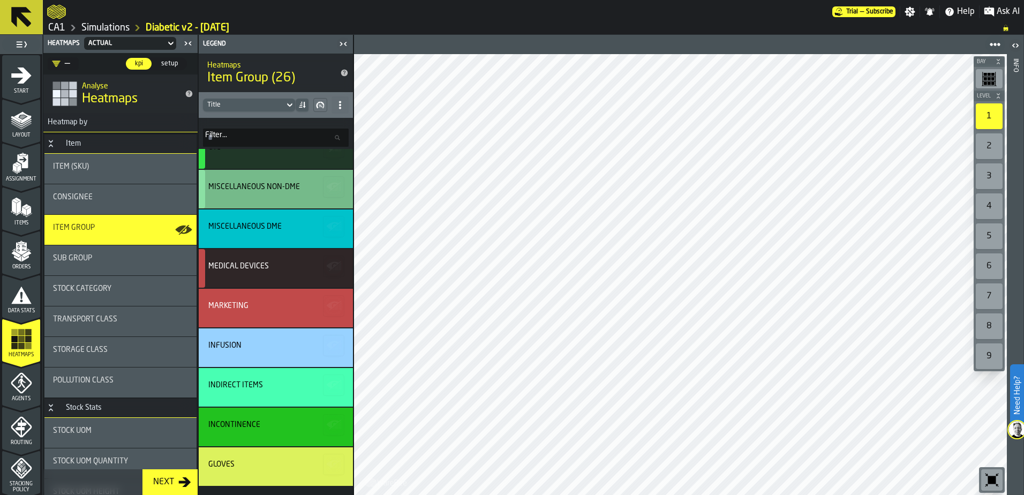
scroll to position [375, 0]
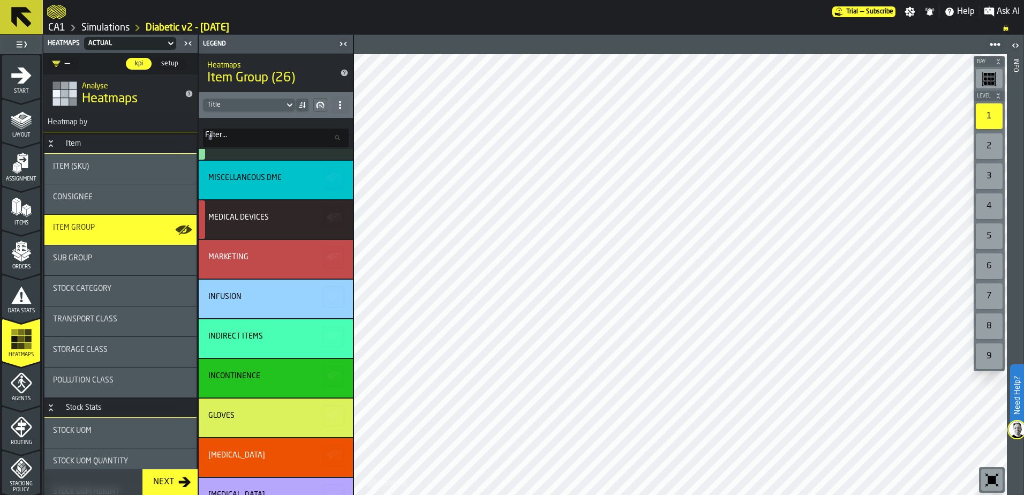
click at [274, 137] on input "Filter... Filter..." at bounding box center [276, 138] width 146 height 18
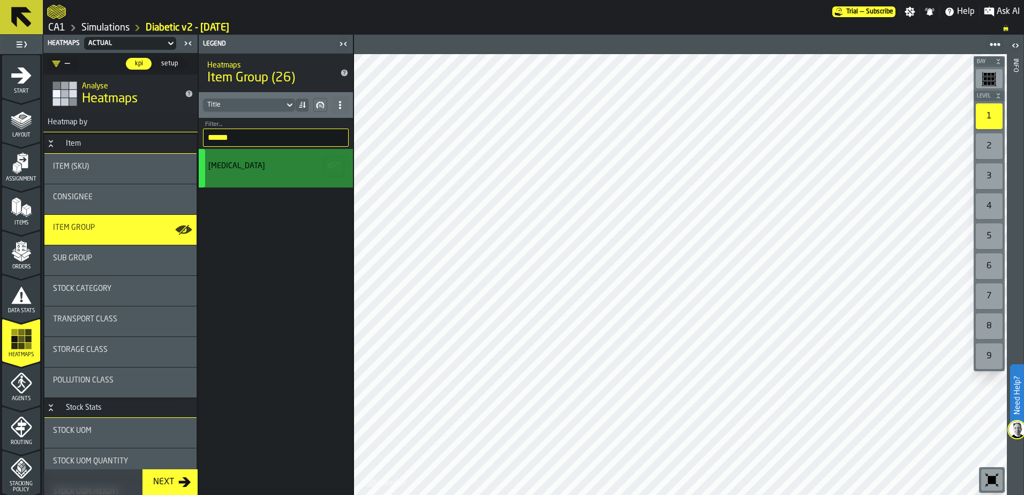
type input "******"
click at [273, 169] on div "[MEDICAL_DATA]" at bounding box center [274, 166] width 132 height 9
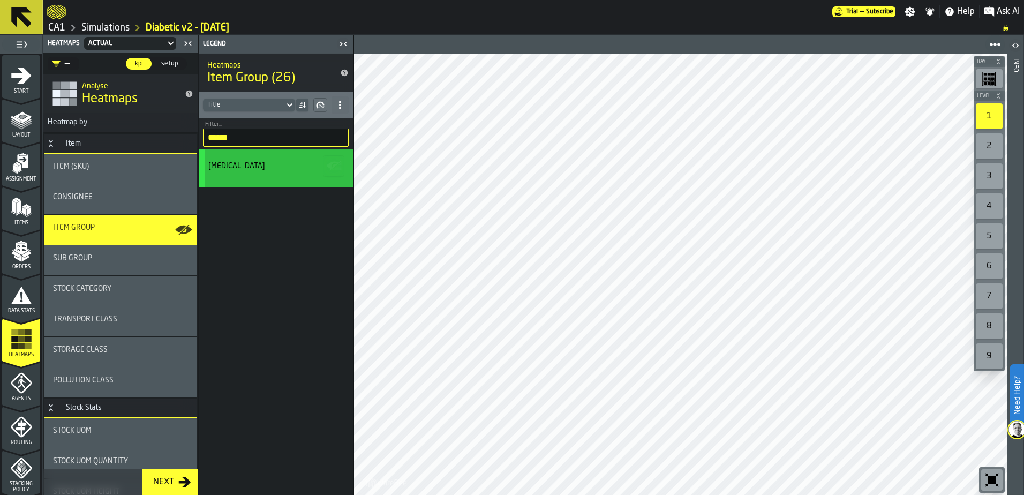
click at [273, 169] on div "[MEDICAL_DATA]" at bounding box center [274, 166] width 132 height 9
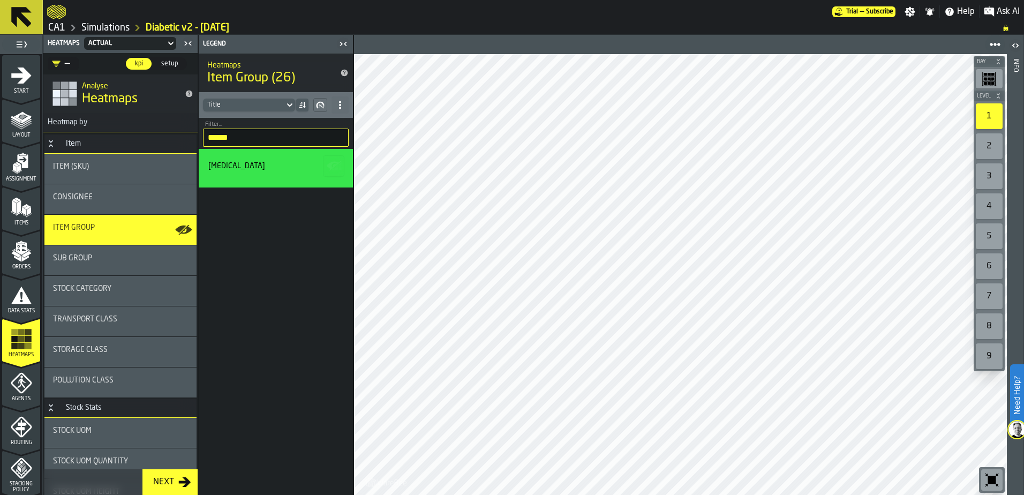
click at [264, 134] on input "******" at bounding box center [276, 138] width 146 height 18
click at [340, 138] on input "******" at bounding box center [276, 138] width 146 height 18
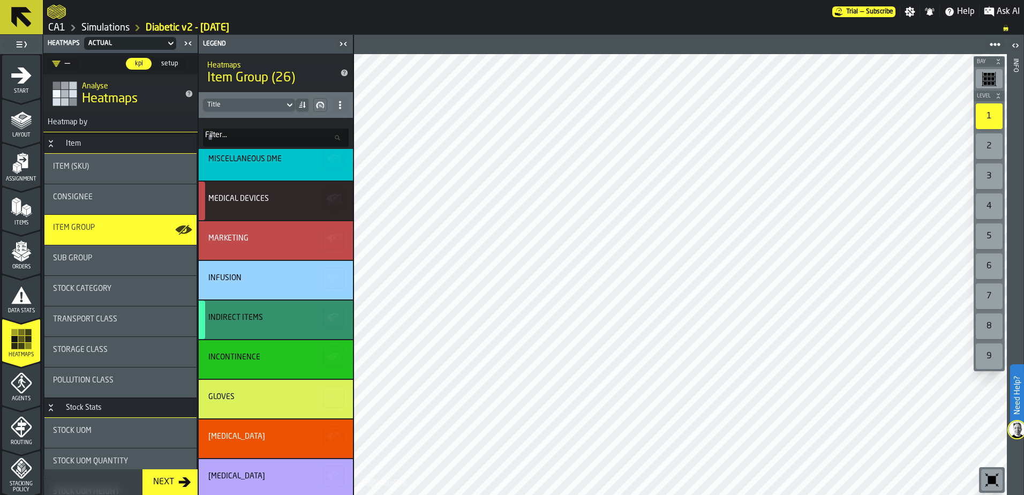
scroll to position [375, 0]
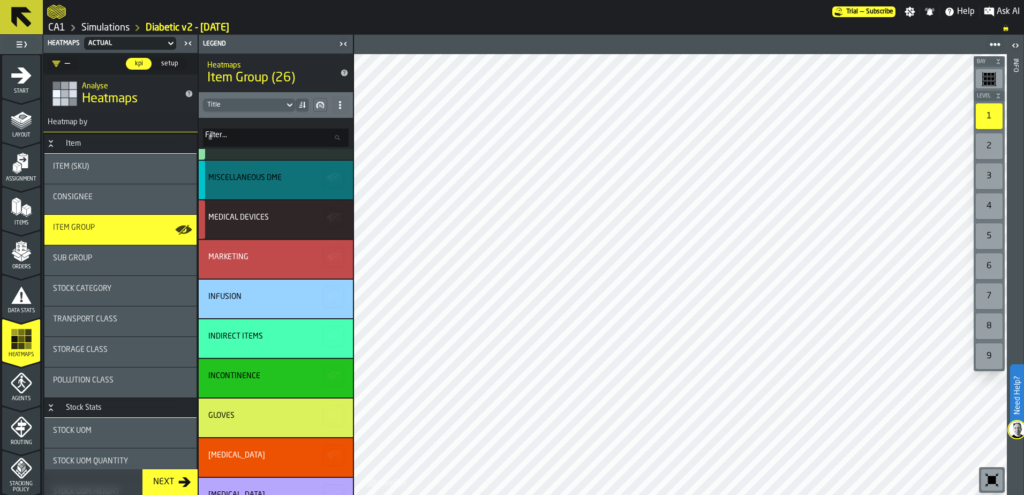
click at [263, 172] on div "Miscellaneous DME" at bounding box center [276, 180] width 154 height 39
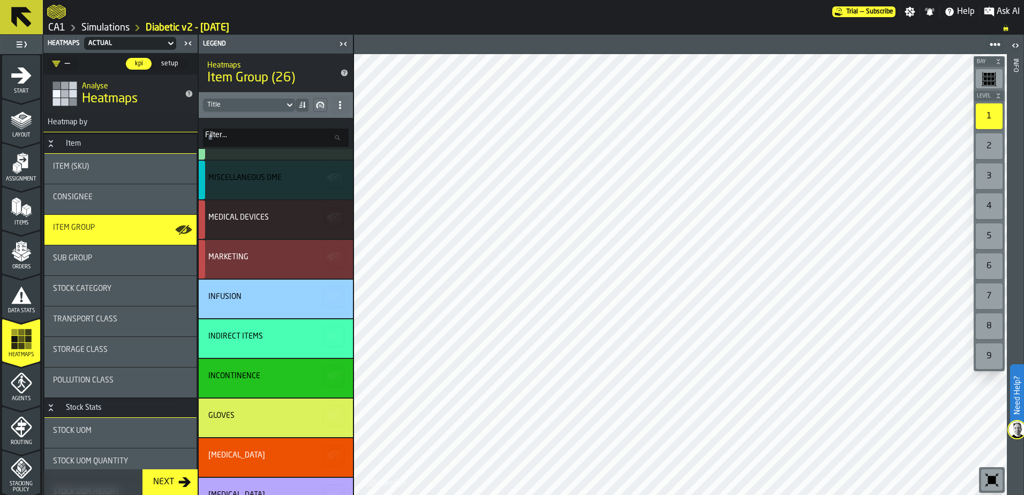
click at [296, 259] on div "Marketing" at bounding box center [274, 257] width 132 height 9
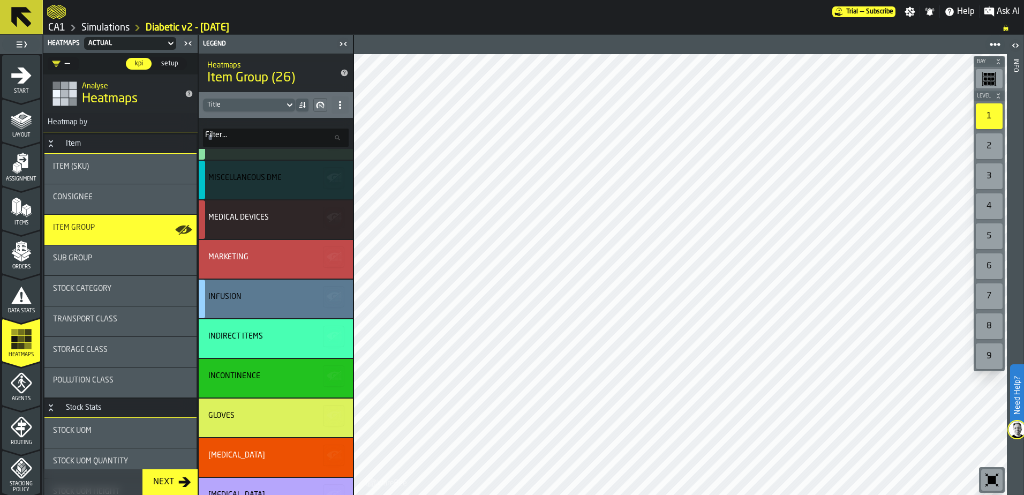
click at [284, 300] on div "Infusion" at bounding box center [274, 296] width 132 height 9
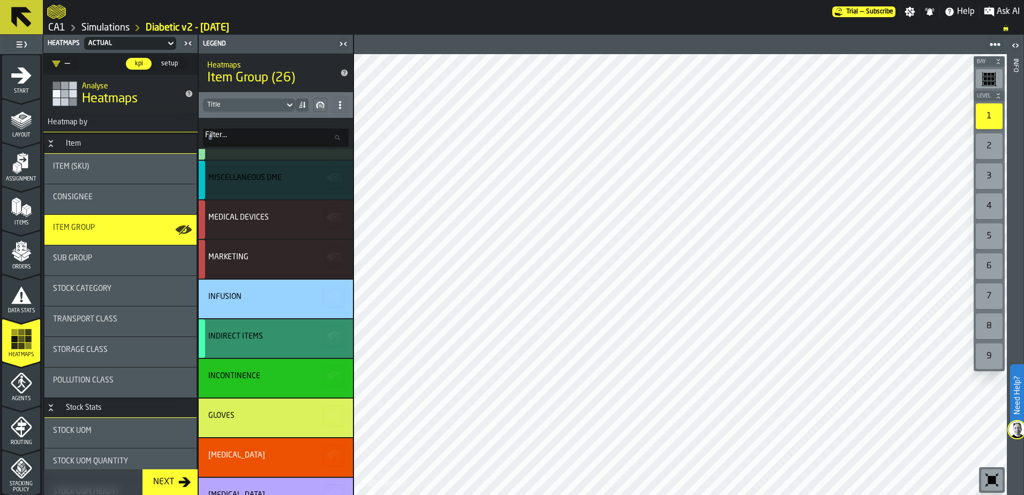
click at [283, 357] on div "Indirect Items" at bounding box center [276, 338] width 154 height 39
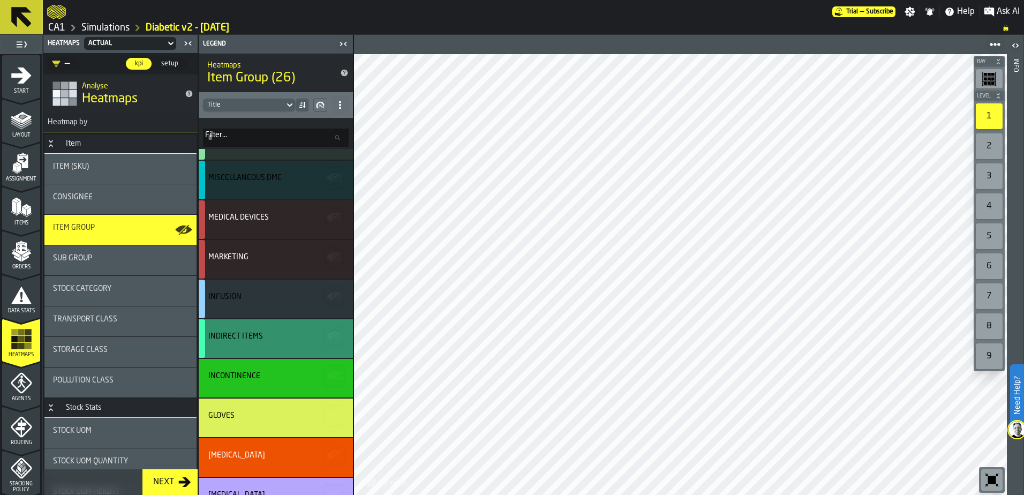
click at [290, 378] on div "Incontinence" at bounding box center [274, 376] width 132 height 9
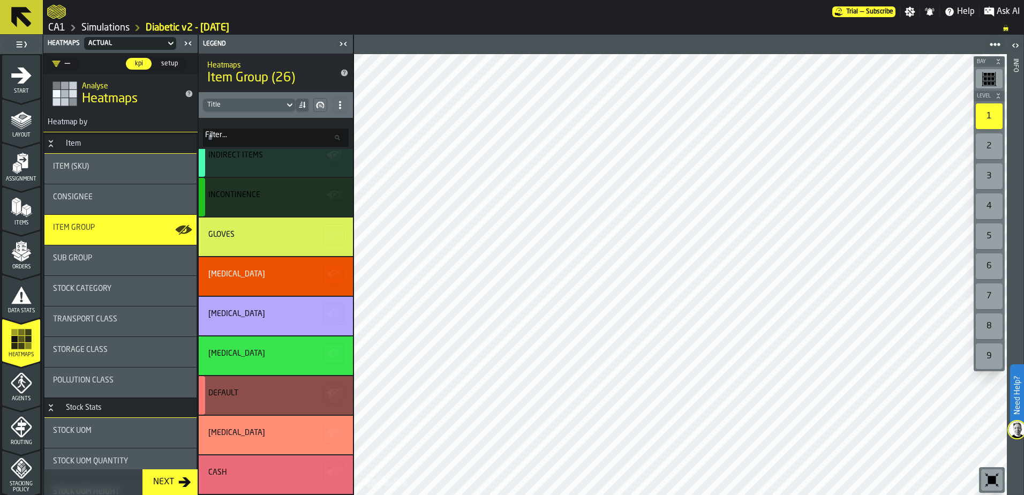
scroll to position [665, 0]
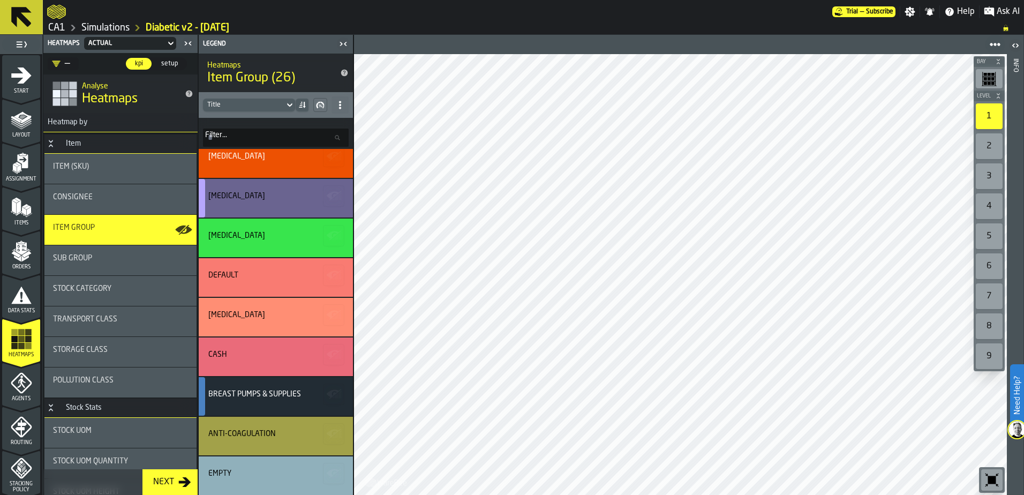
click at [248, 188] on div "[MEDICAL_DATA]" at bounding box center [276, 198] width 154 height 39
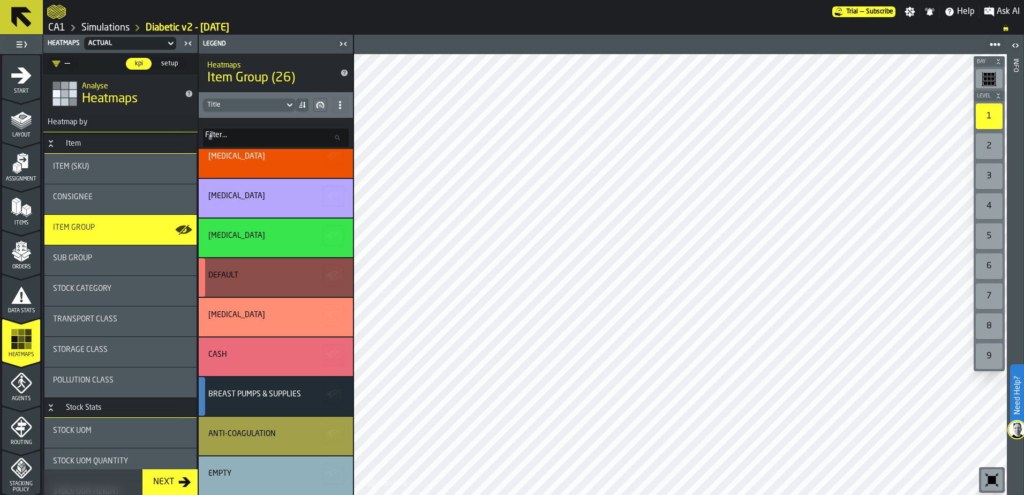
click at [245, 279] on div "DEFAULT" at bounding box center [274, 275] width 132 height 9
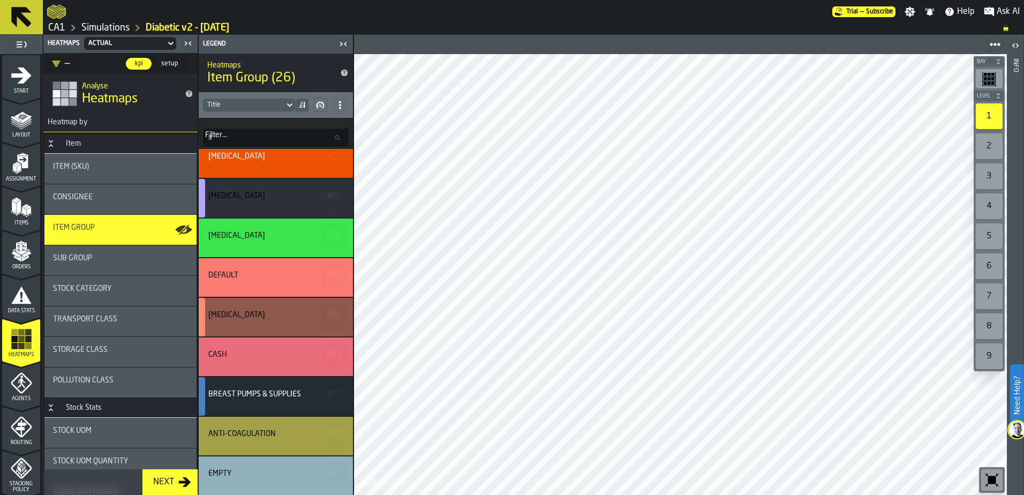
click at [235, 319] on div "[MEDICAL_DATA]" at bounding box center [274, 317] width 132 height 13
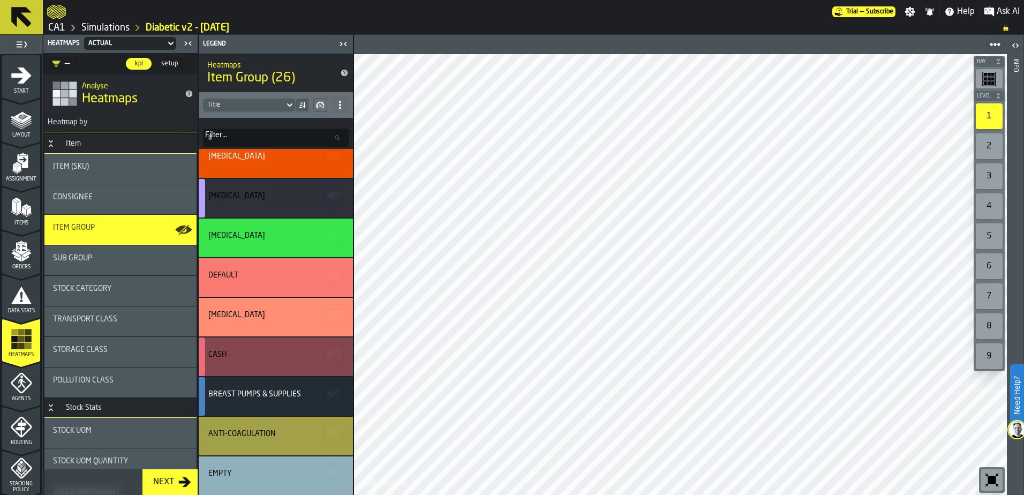
click at [239, 363] on div "CASH" at bounding box center [276, 356] width 154 height 39
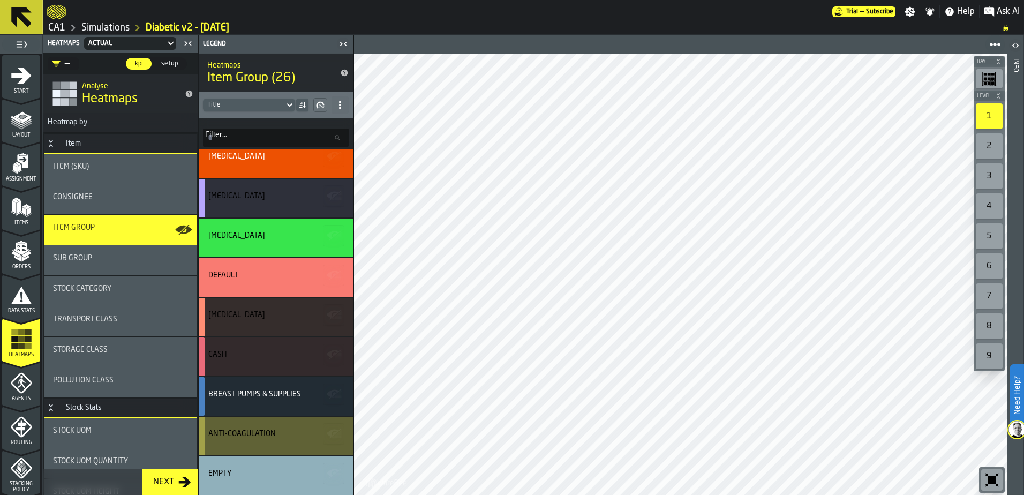
click at [244, 432] on div "Anti-Coagulation" at bounding box center [241, 433] width 67 height 9
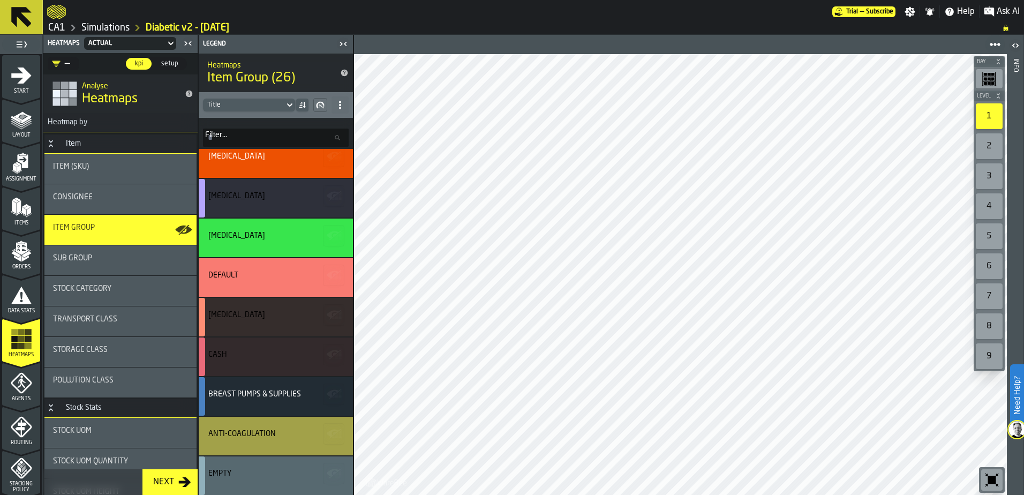
click at [243, 467] on div "Empty" at bounding box center [276, 475] width 154 height 39
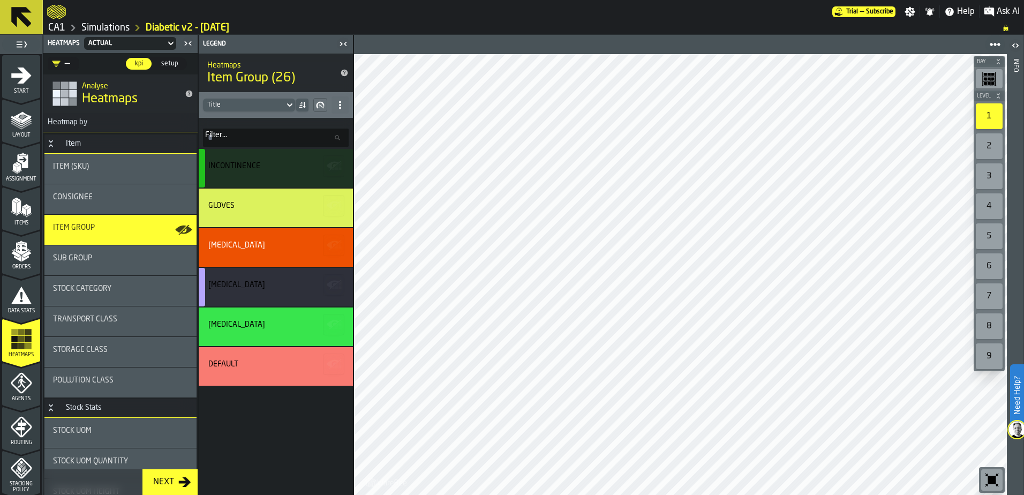
scroll to position [451, 0]
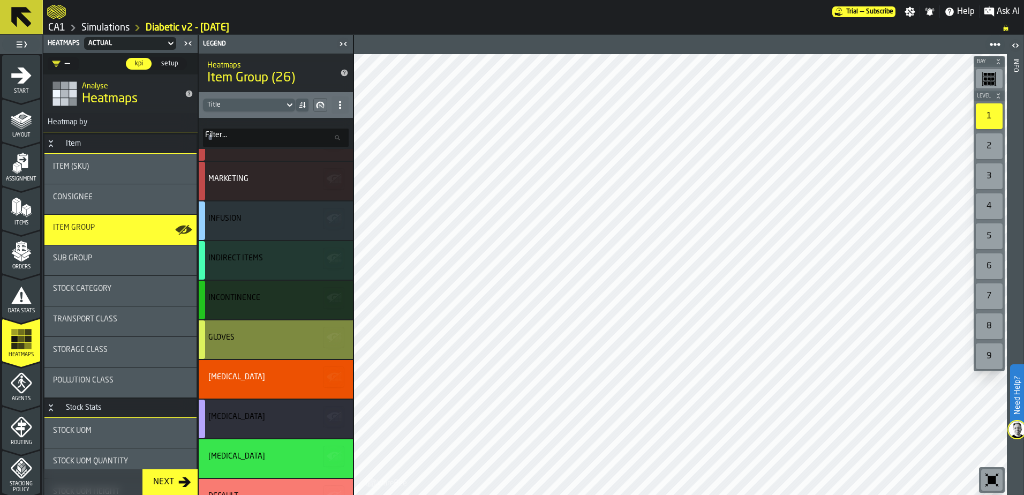
click at [278, 346] on div "Gloves" at bounding box center [276, 339] width 154 height 39
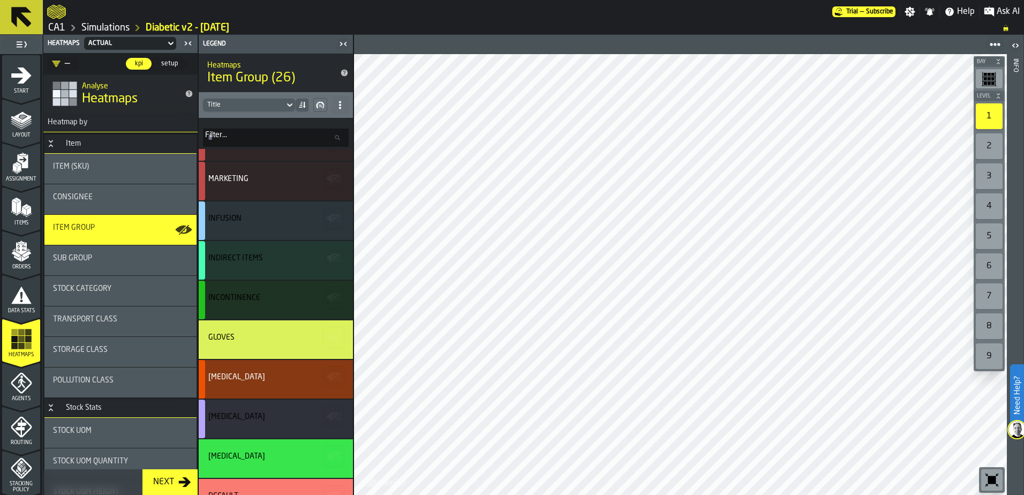
click at [278, 388] on div "[MEDICAL_DATA]" at bounding box center [276, 379] width 154 height 39
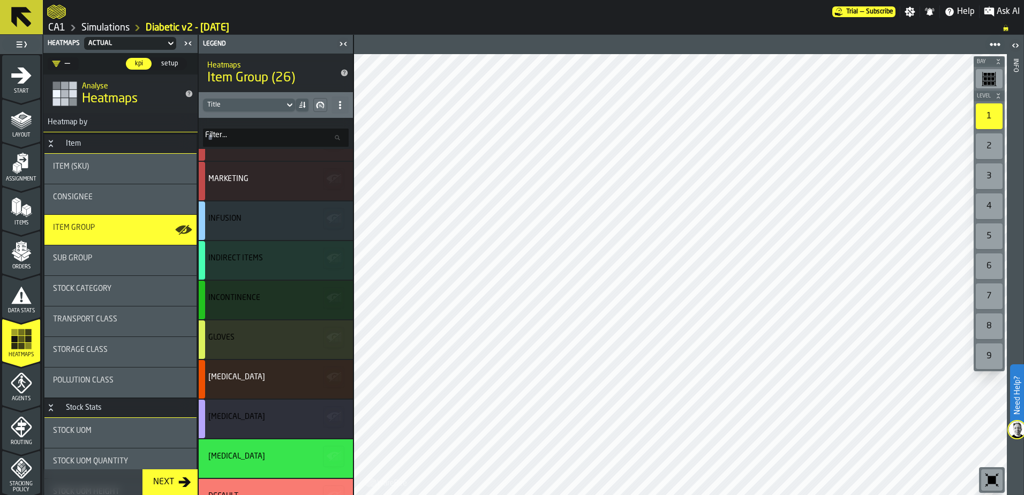
click at [337, 104] on icon at bounding box center [340, 105] width 9 height 9
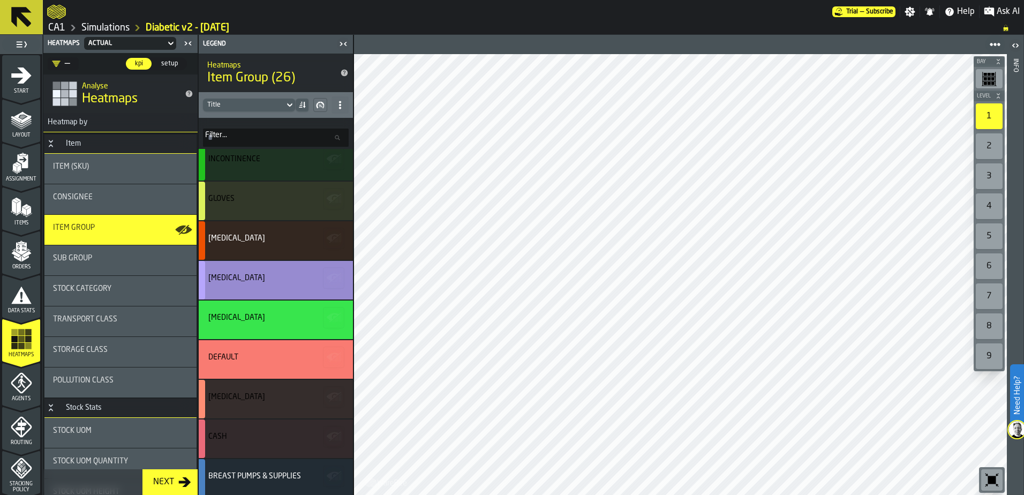
scroll to position [612, 0]
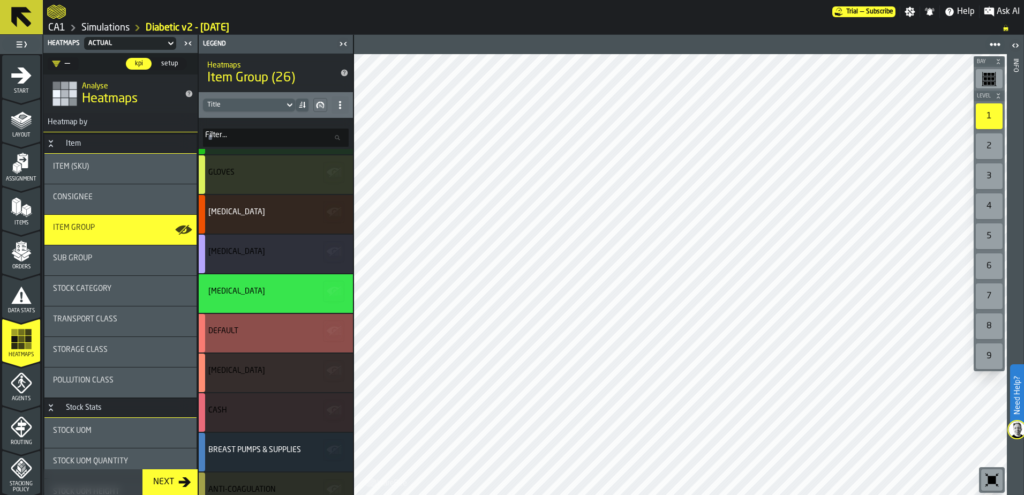
click at [243, 344] on div "DEFAULT" at bounding box center [276, 333] width 154 height 39
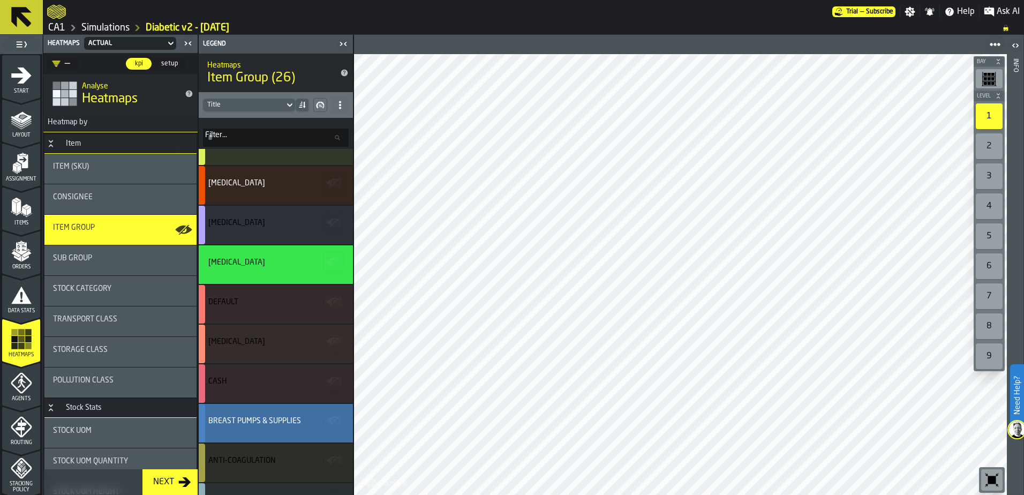
scroll to position [665, 0]
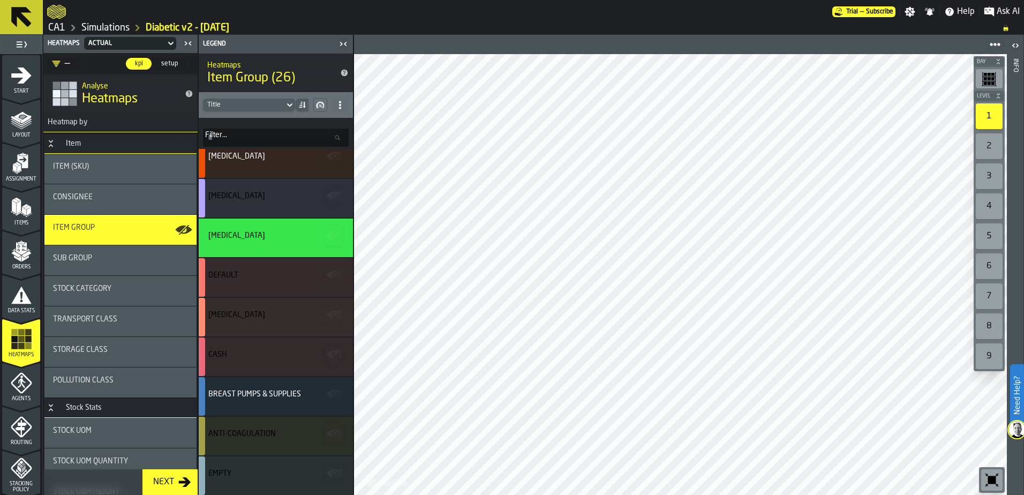
click at [996, 114] on div "1" at bounding box center [989, 116] width 27 height 26
click at [995, 79] on rect "button-toolbar-undefined" at bounding box center [995, 79] width 1 height 14
click at [991, 76] on icon "button-toolbar-undefined" at bounding box center [989, 78] width 15 height 15
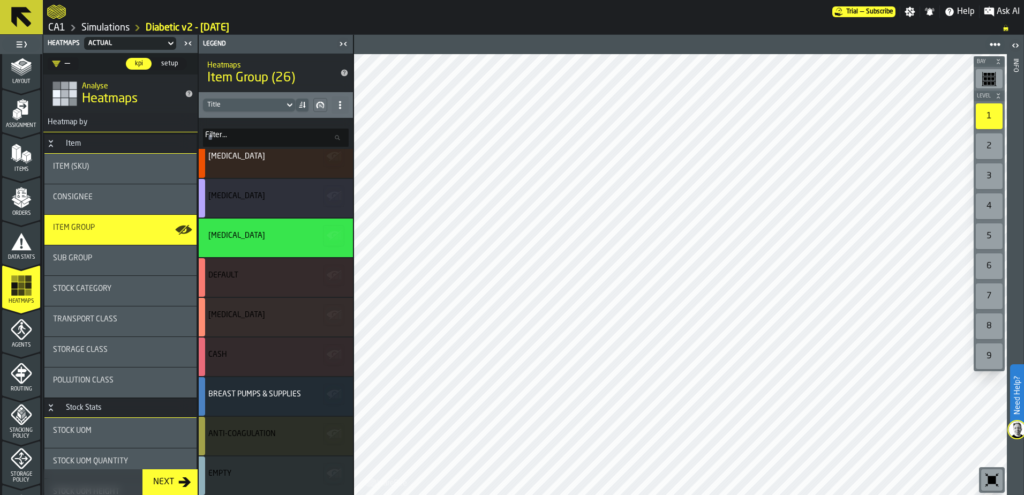
scroll to position [107, 0]
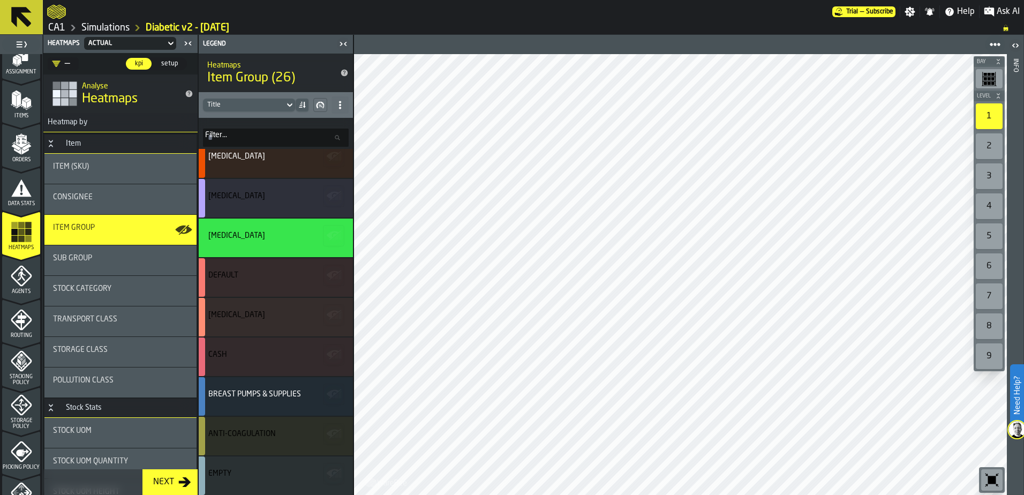
click at [990, 145] on div "2" at bounding box center [989, 146] width 27 height 26
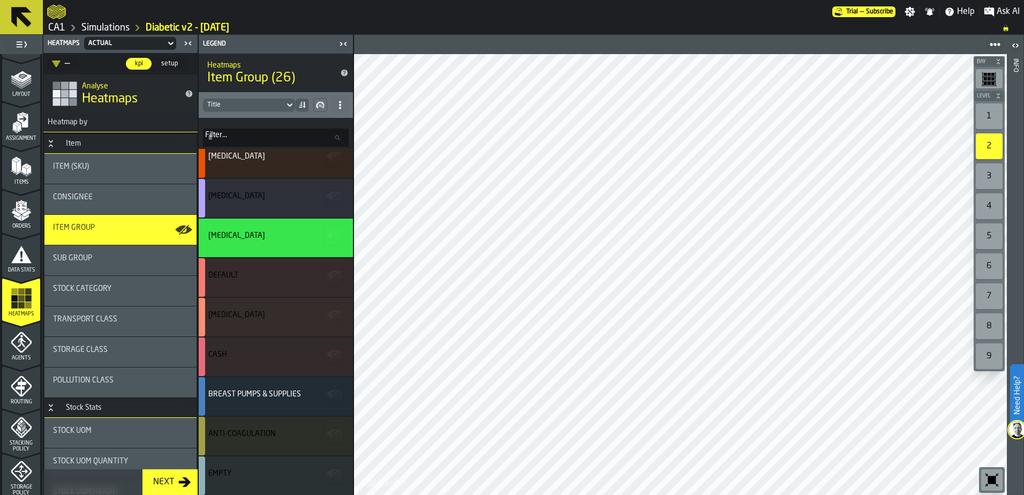
scroll to position [0, 0]
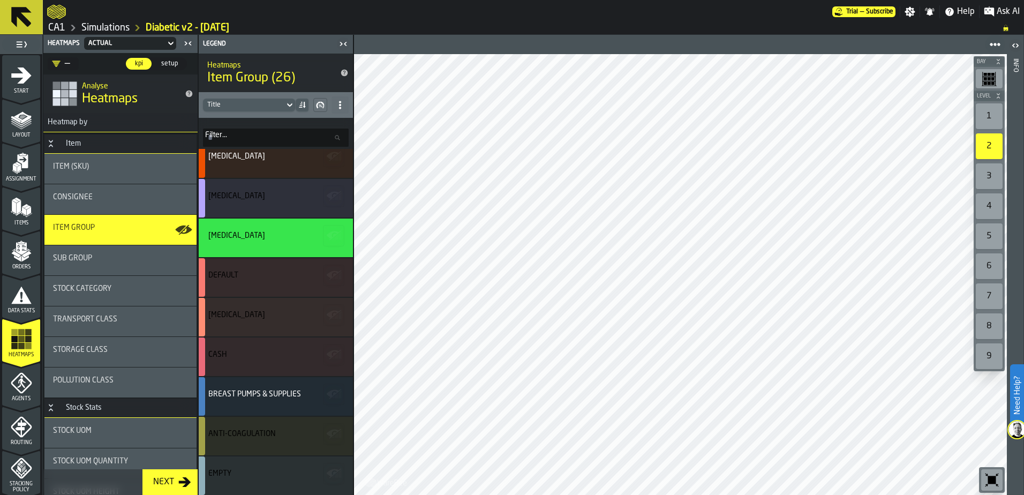
click at [114, 25] on link "Simulations" at bounding box center [105, 28] width 48 height 12
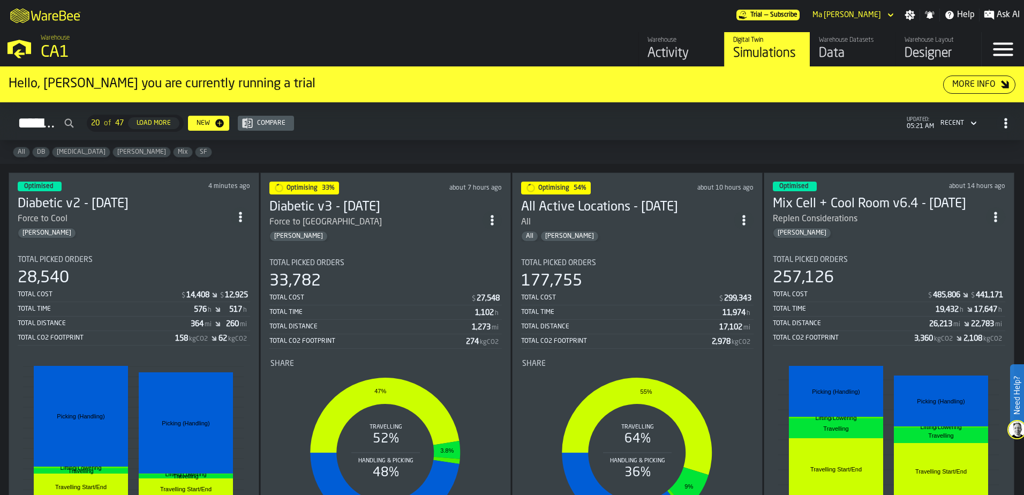
click at [440, 124] on div "Simulations 20 of 47 Load More New Compare updated: 05:21 AM Recent" at bounding box center [512, 123] width 1007 height 25
click at [437, 136] on h2 "Simulations 20 of 47 Load More New Compare updated: 05:21 AM Recent" at bounding box center [512, 121] width 1024 height 38
click at [676, 52] on div "Activity" at bounding box center [681, 53] width 68 height 17
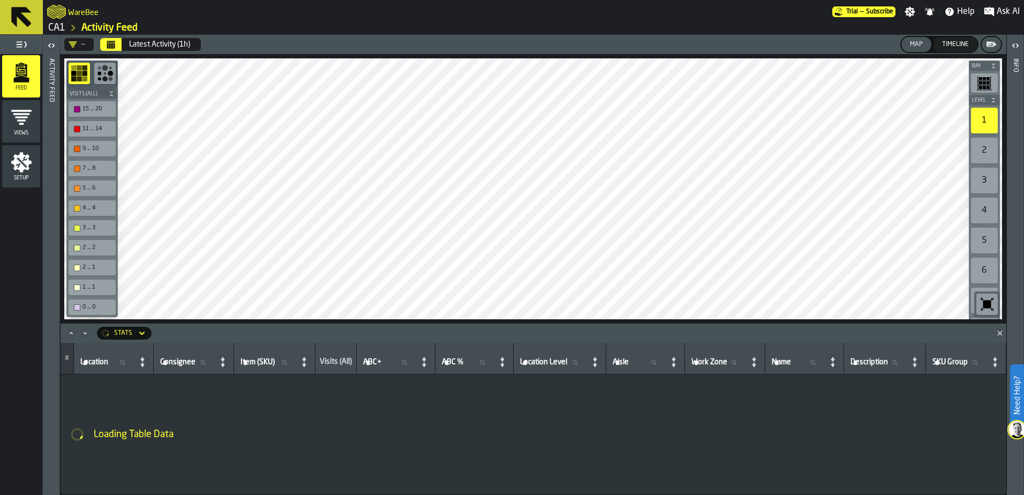
click at [20, 130] on span "Views" at bounding box center [21, 133] width 38 height 6
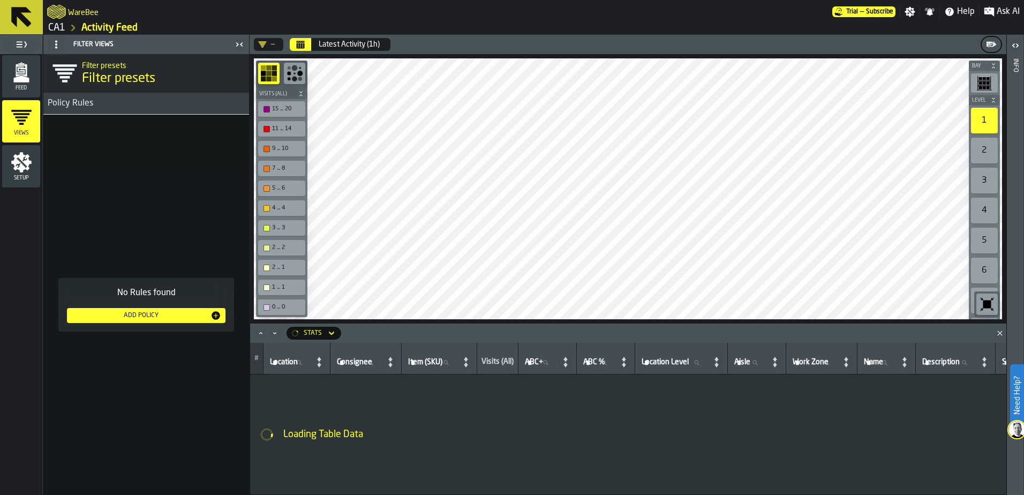
click at [55, 27] on link "CA1" at bounding box center [56, 28] width 17 height 12
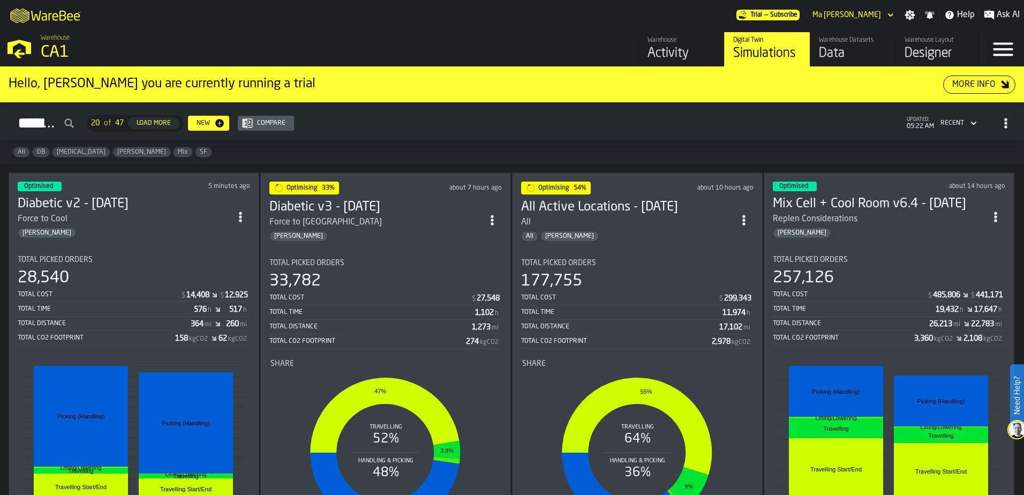
click at [693, 151] on div "All DB [MEDICAL_DATA] [PERSON_NAME] Mix SF" at bounding box center [512, 152] width 1024 height 24
click at [779, 57] on div "Simulations" at bounding box center [767, 53] width 68 height 17
click at [138, 381] on rect "stat-" at bounding box center [133, 440] width 221 height 161
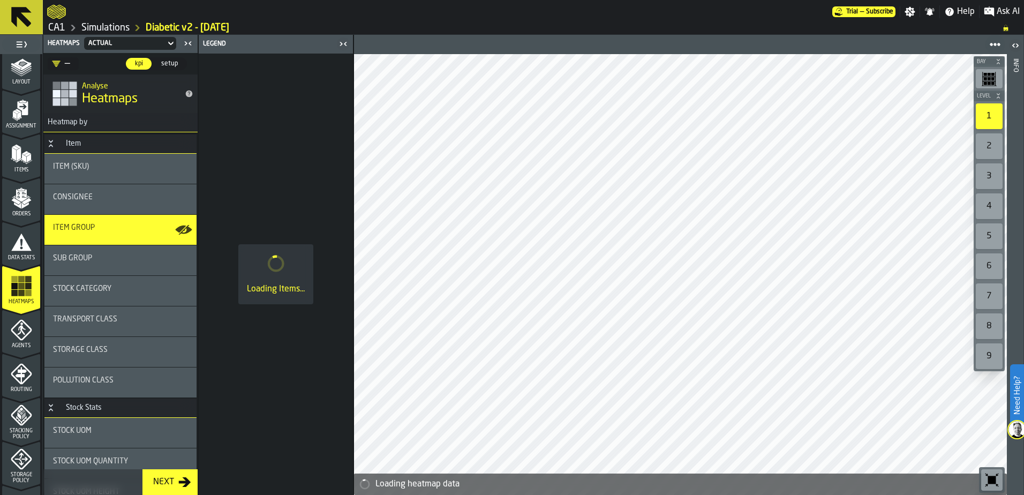
scroll to position [54, 0]
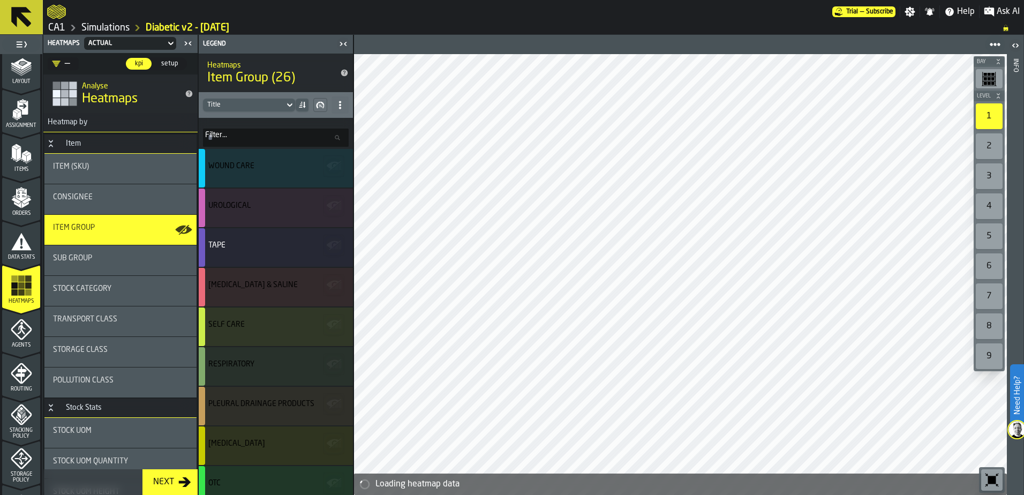
click at [11, 160] on icon "menu Items" at bounding box center [21, 153] width 21 height 21
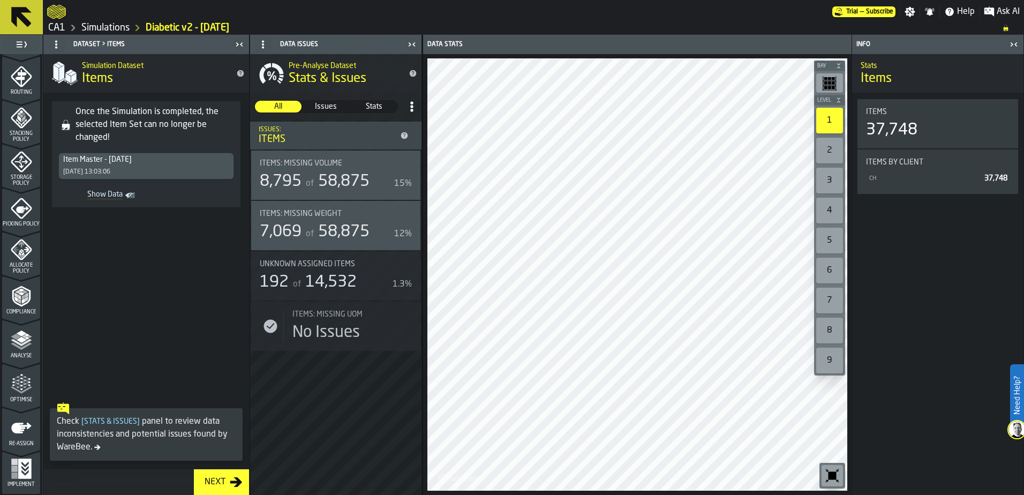
scroll to position [351, 0]
click at [124, 316] on span at bounding box center [146, 307] width 206 height 182
click at [11, 432] on icon "menu Re-assign" at bounding box center [21, 427] width 21 height 21
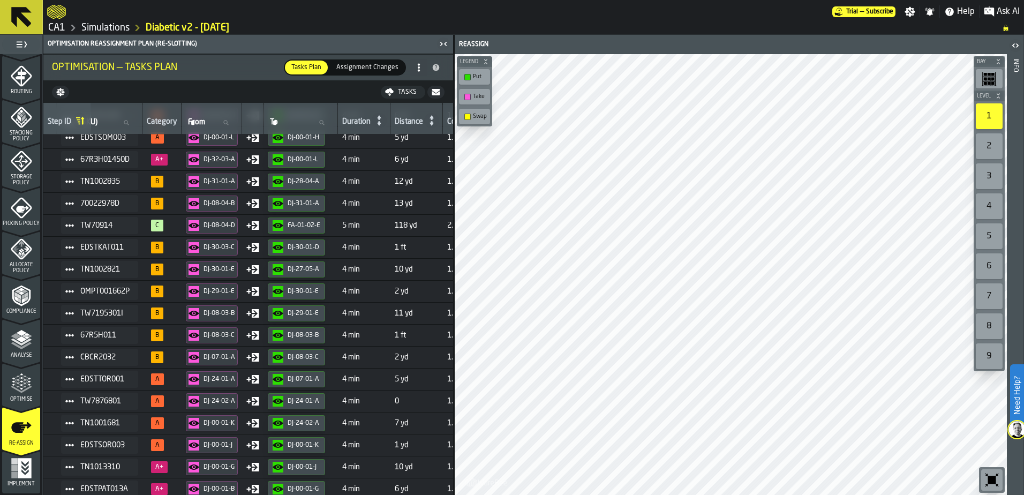
scroll to position [0, 129]
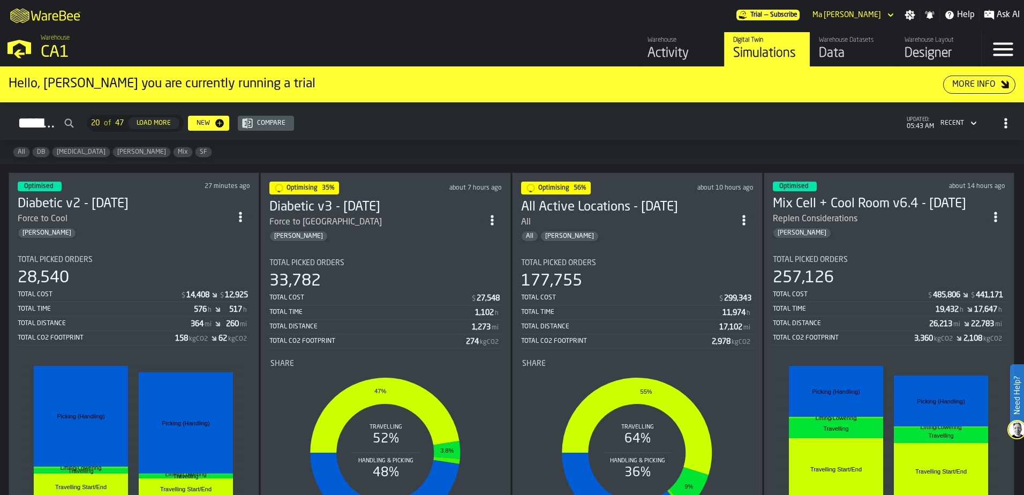
click at [84, 293] on div "Total Cost" at bounding box center [99, 294] width 163 height 7
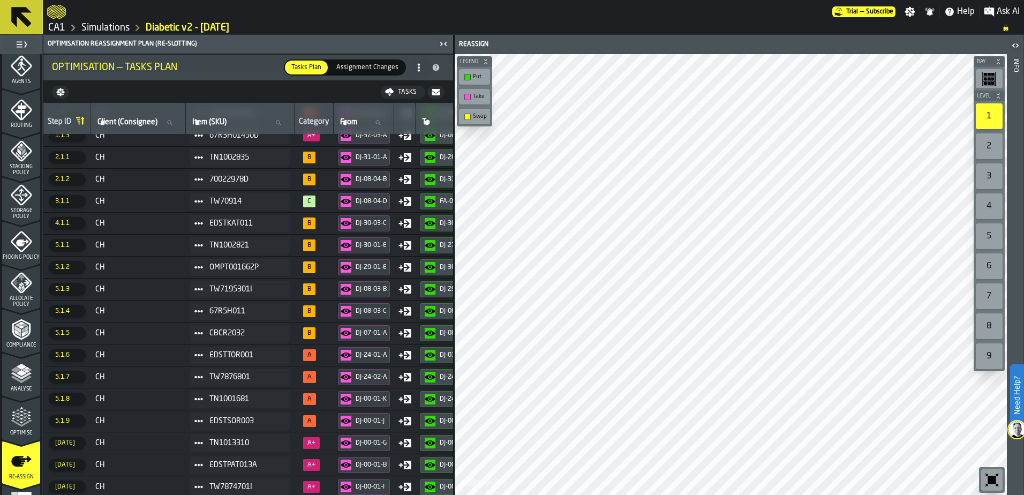
scroll to position [351, 0]
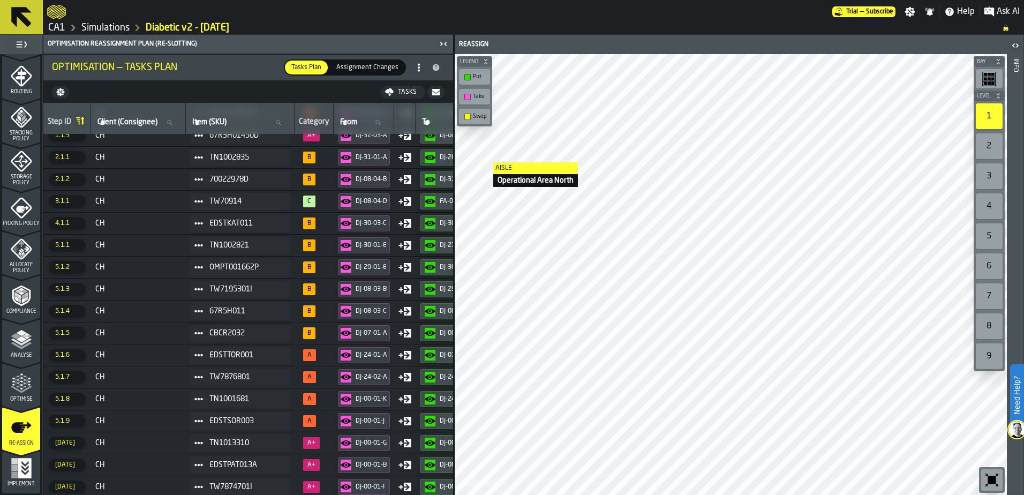
click at [281, 123] on icon at bounding box center [278, 122] width 5 height 5
click at [284, 123] on input "Item (SKU) Item (SKU)" at bounding box center [240, 123] width 100 height 14
paste input "**********"
type input "**********"
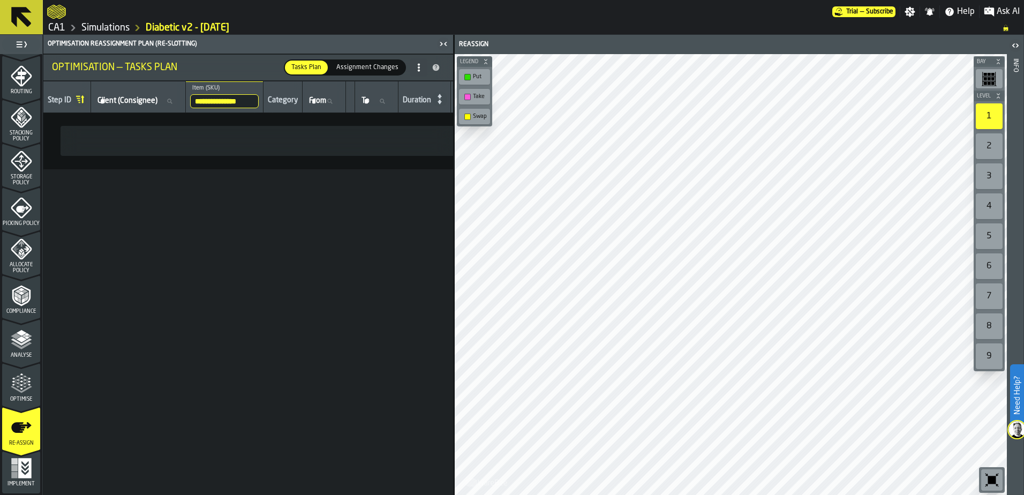
click at [107, 25] on link "Simulations" at bounding box center [105, 28] width 48 height 12
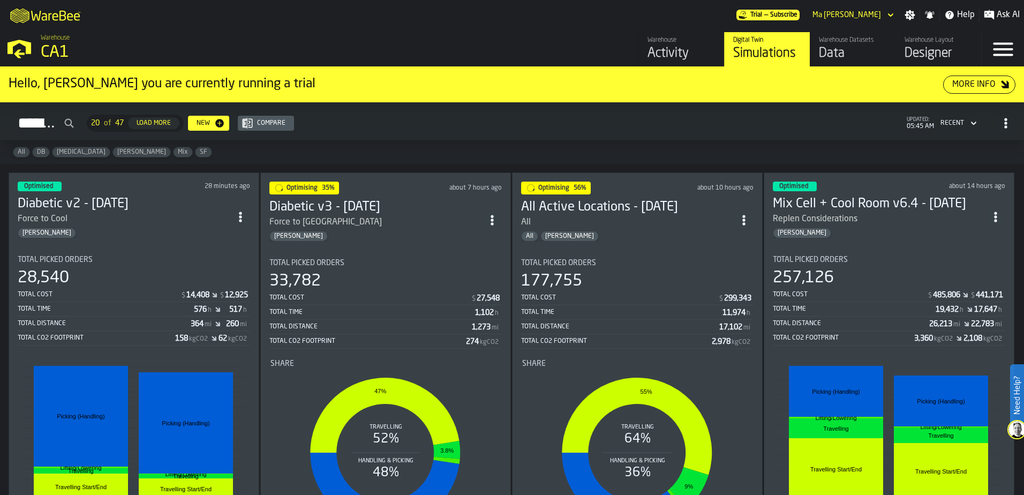
click at [875, 276] on div "257,126" at bounding box center [889, 277] width 232 height 19
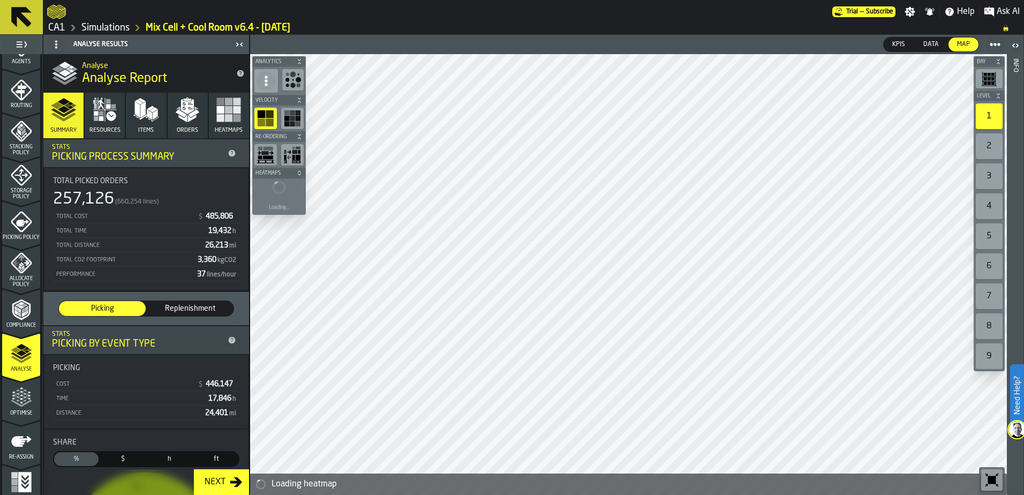
scroll to position [351, 0]
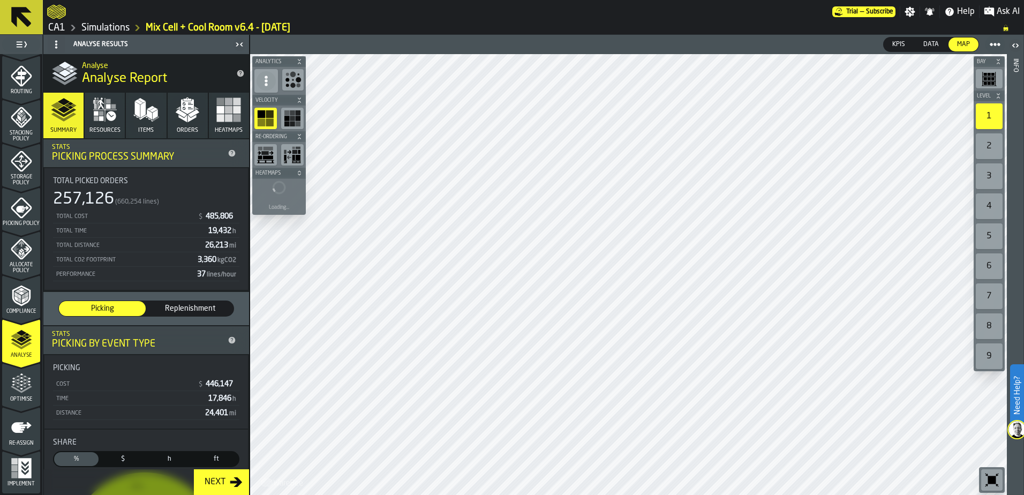
click at [21, 386] on icon "menu Optimise" at bounding box center [21, 383] width 21 height 21
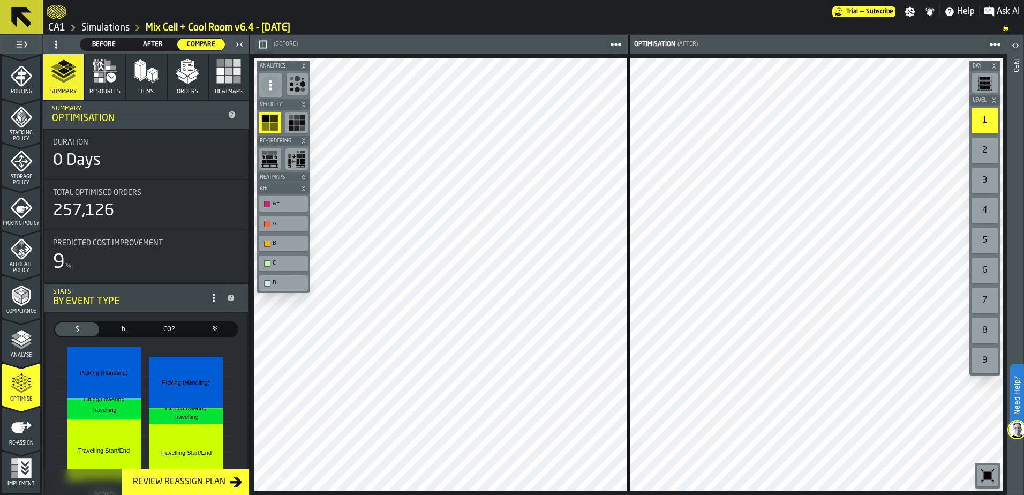
click at [804, 302] on div "Aisle AK Aisle AK Aisle AK Bay Level 1 2 3 4 5 6 7 8 9 M A K I N G W A R E H O …" at bounding box center [628, 274] width 757 height 441
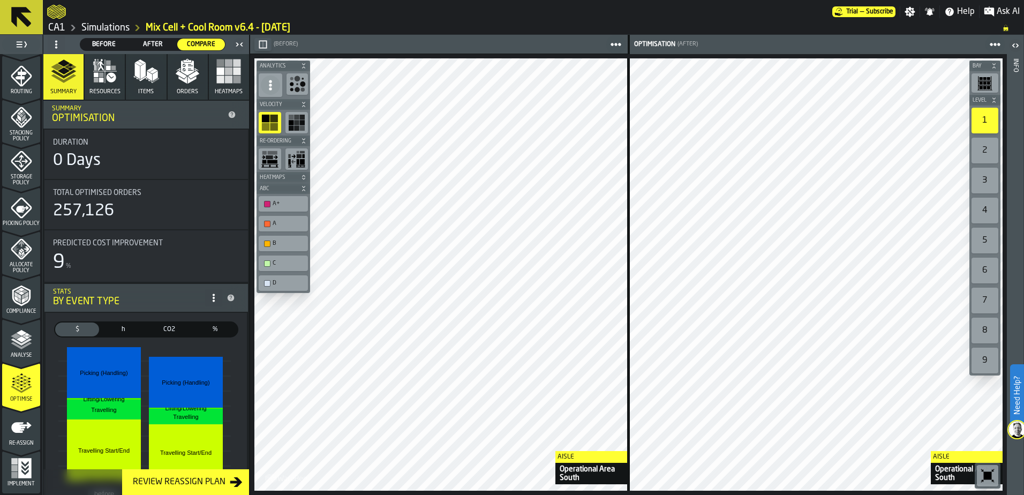
click at [642, 451] on div "Aisle Operational Area South Aisle Operational Area South Aisle Operational Are…" at bounding box center [628, 274] width 757 height 441
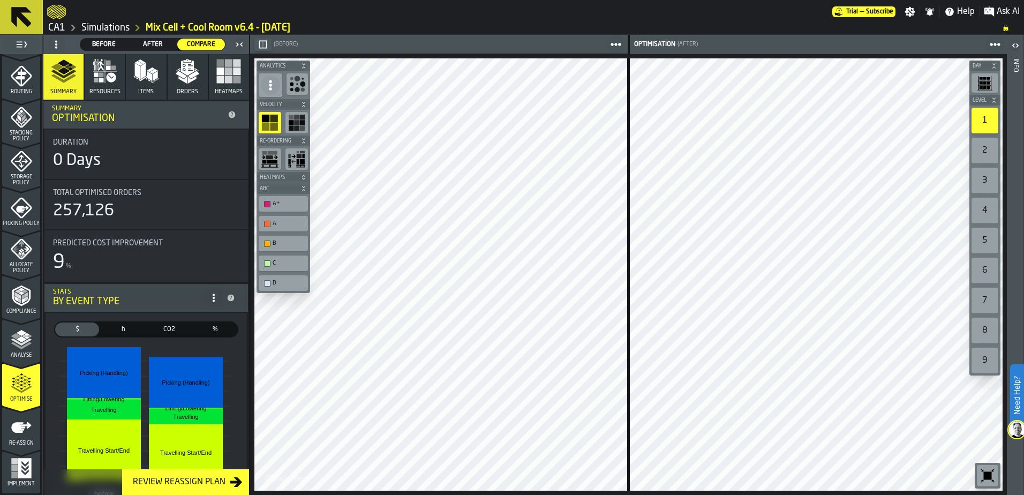
click at [11, 383] on icon "menu Optimise" at bounding box center [21, 383] width 21 height 21
click at [12, 427] on icon "menu Re-assign" at bounding box center [21, 427] width 20 height 11
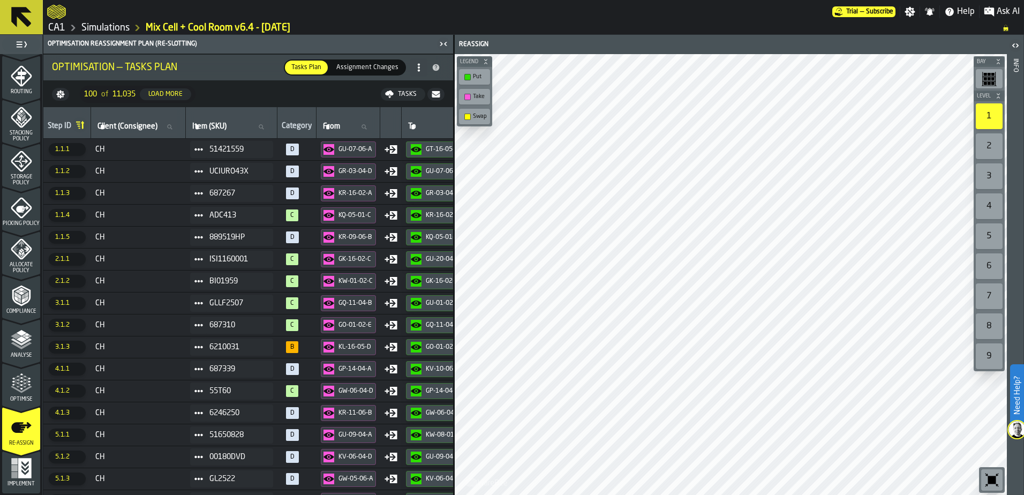
click at [402, 92] on div "Tasks" at bounding box center [407, 93] width 27 height 7
click at [315, 27] on ol "CA1 Simulations Mix Cell + Cool Room v6.4 - 10.8.25" at bounding box center [519, 27] width 945 height 13
drag, startPoint x: 315, startPoint y: 29, endPoint x: 257, endPoint y: 59, distance: 65.9
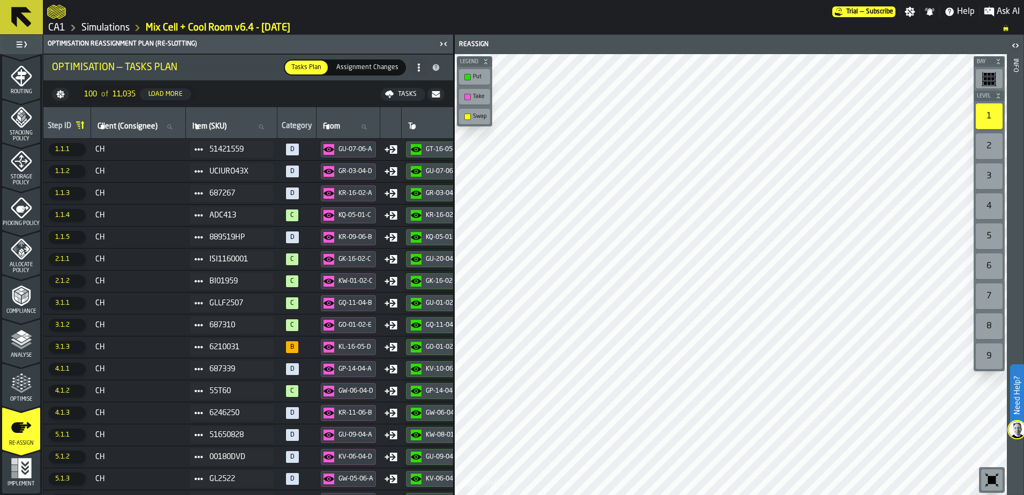
click at [257, 59] on main "Trial — Subscribe Settings Notifications Help Ask AI CA1 Simulations Mix Cell +…" at bounding box center [512, 247] width 1024 height 495
